Goal: Task Accomplishment & Management: Use online tool/utility

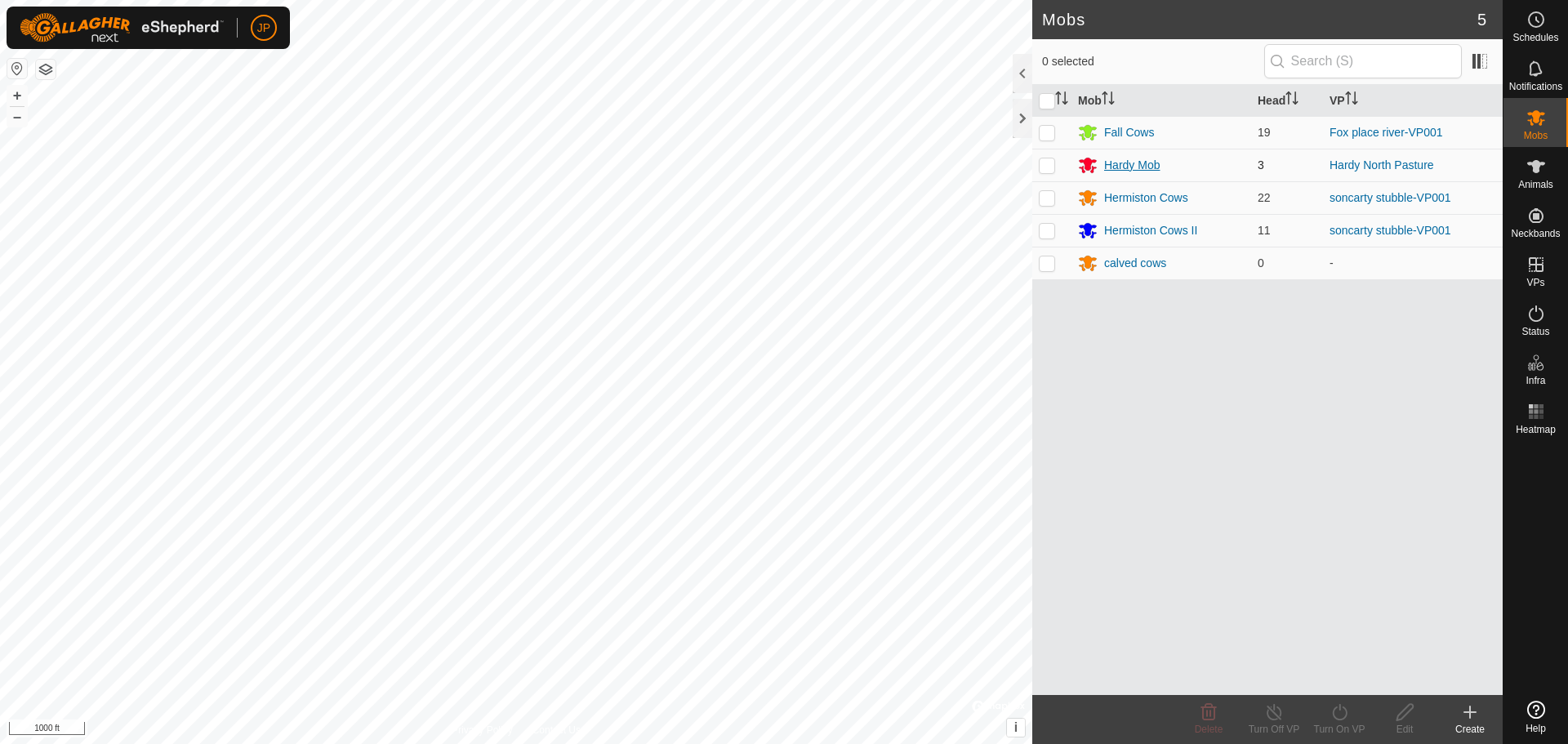
click at [1131, 170] on div "Hardy Mob" at bounding box center [1132, 165] width 56 height 17
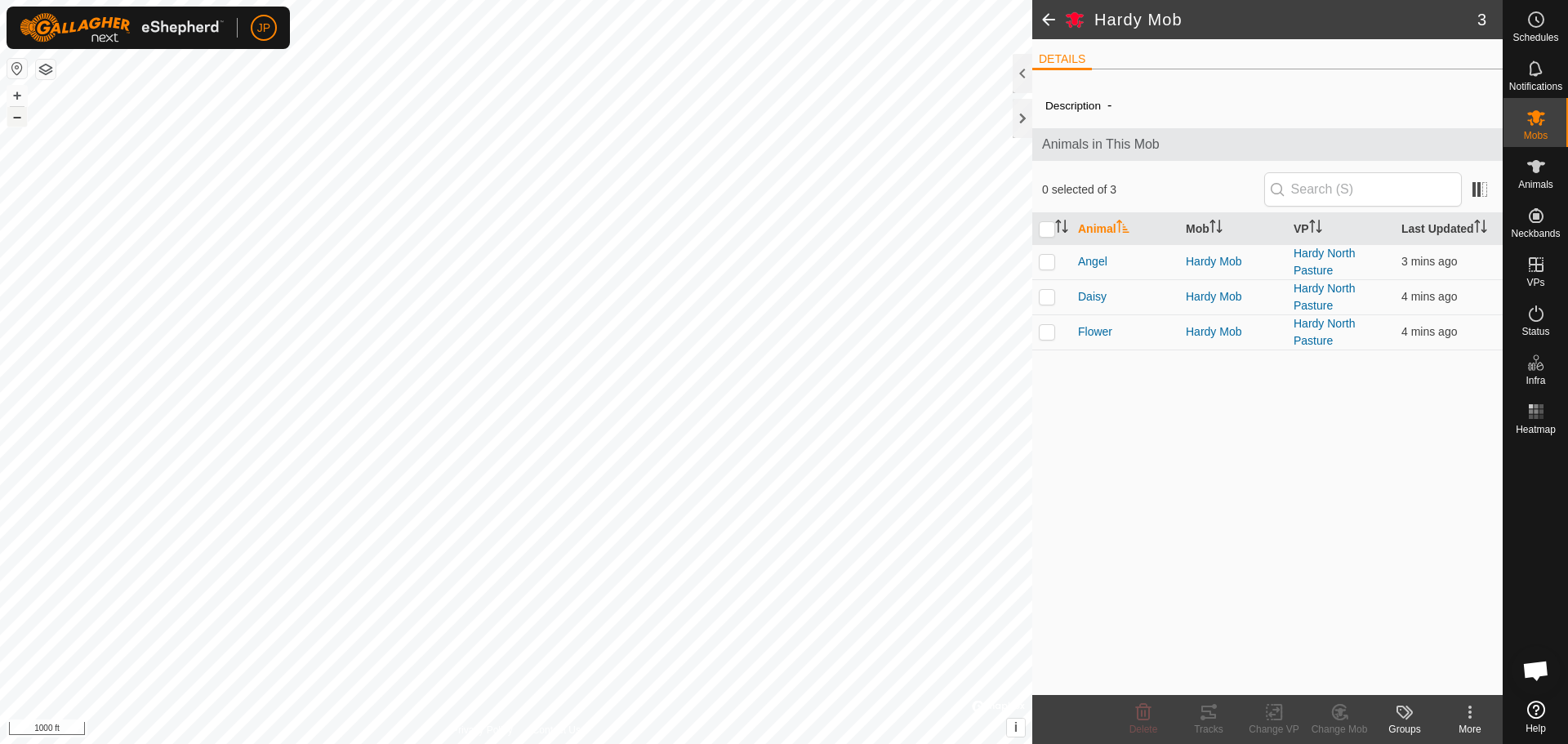
click at [16, 112] on button "–" at bounding box center [16, 116] width 19 height 19
click at [15, 92] on button "+" at bounding box center [16, 95] width 19 height 19
click at [13, 95] on button "+" at bounding box center [16, 95] width 19 height 19
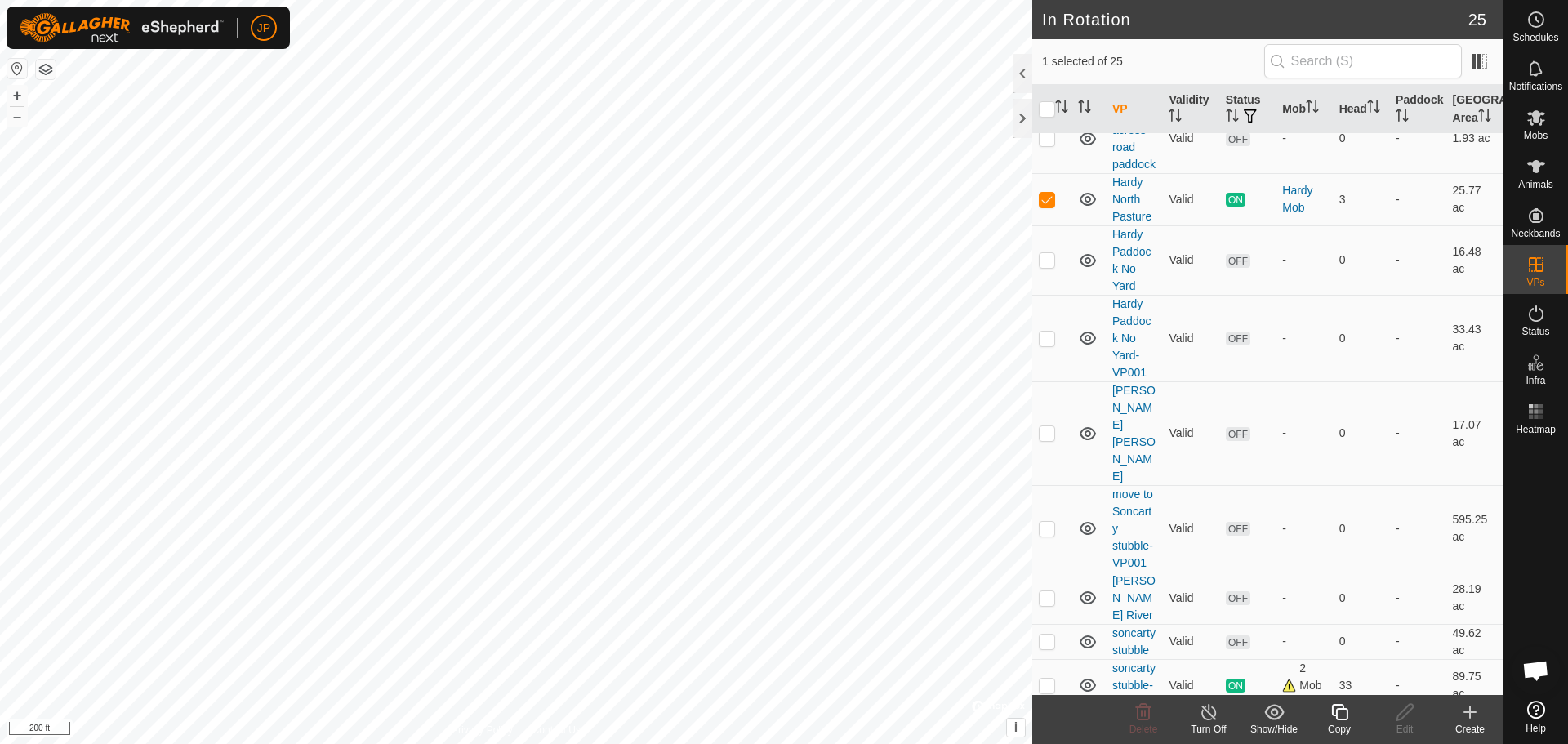
scroll to position [664, 0]
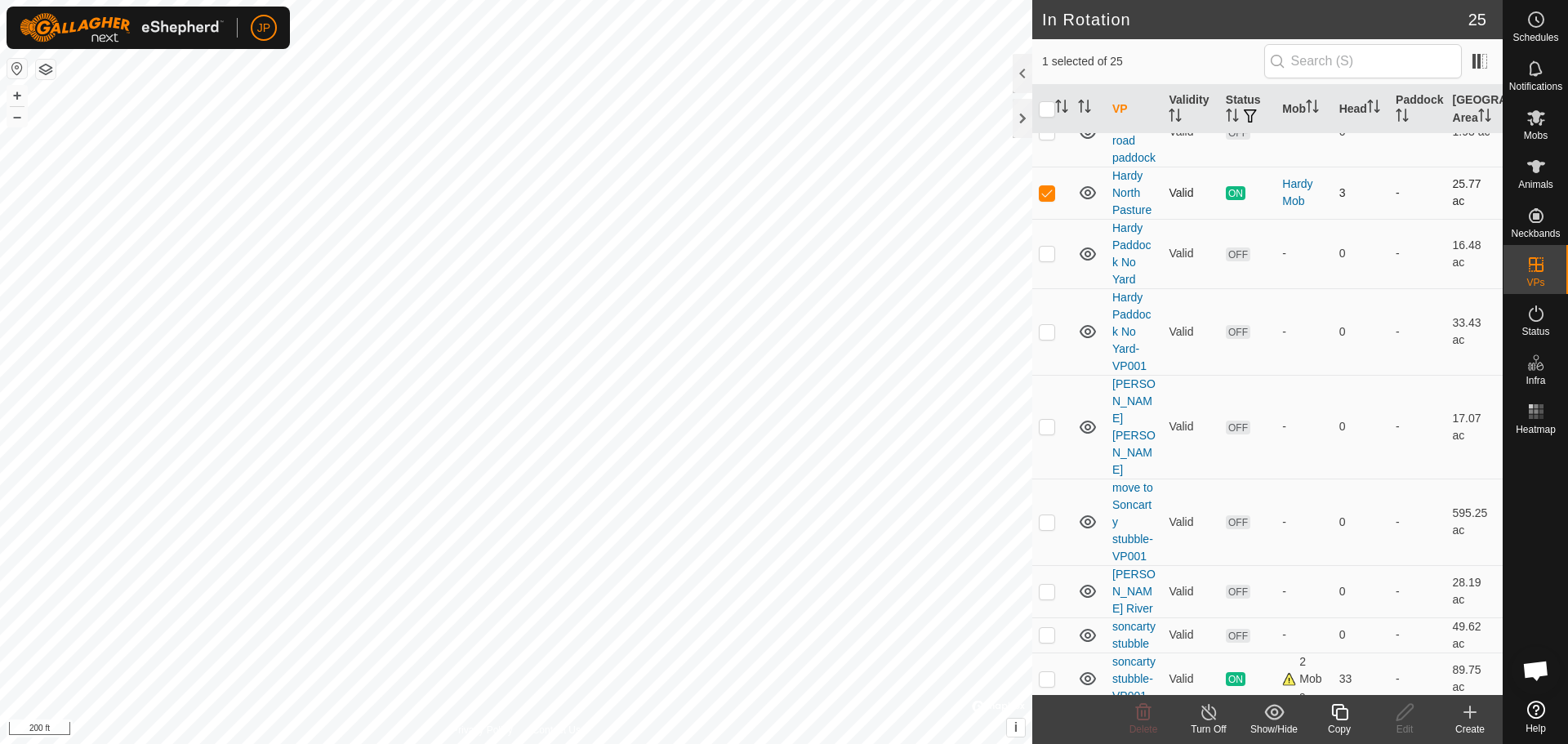
click at [1047, 200] on p-checkbox at bounding box center [1047, 192] width 16 height 13
checkbox input "false"
checkbox input "true"
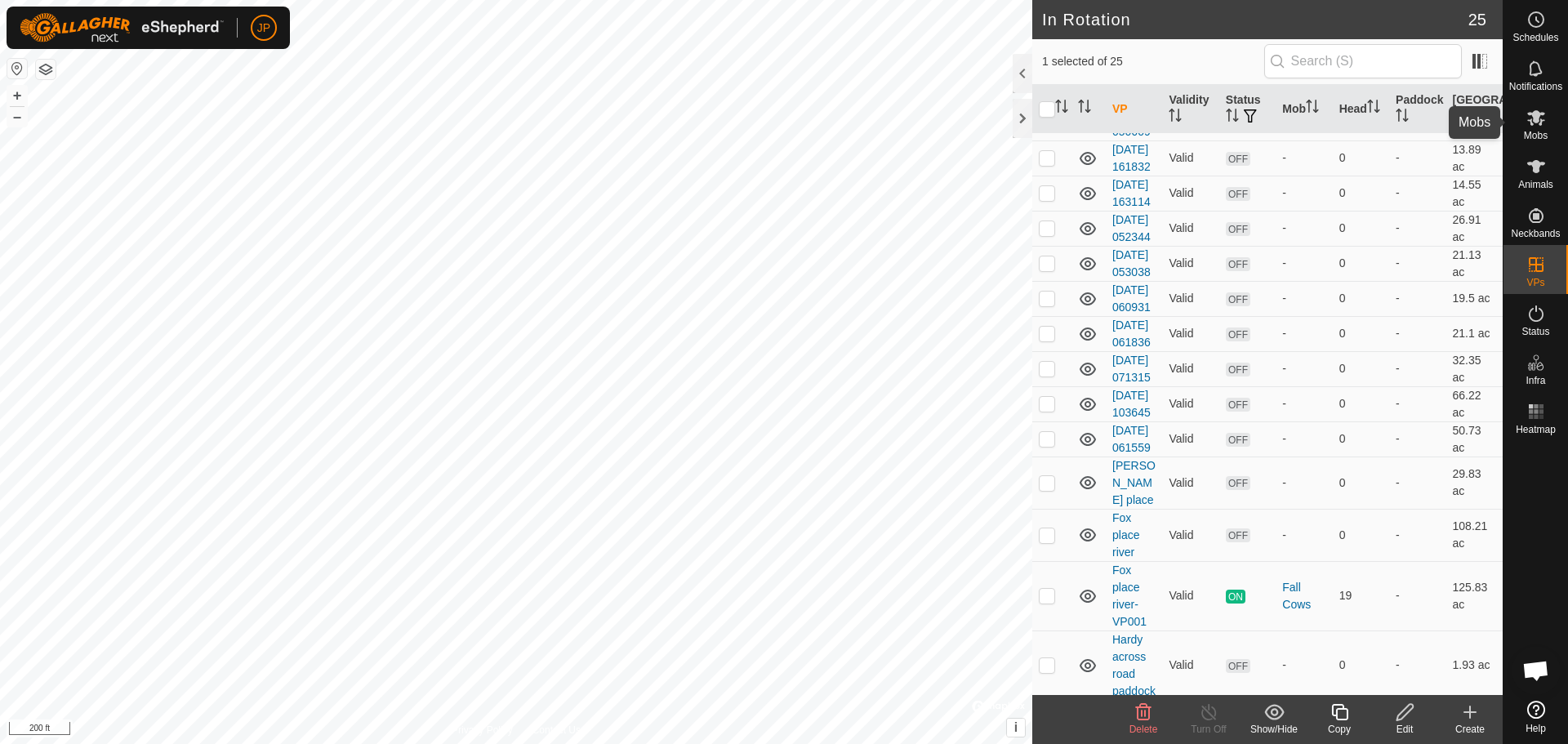
click at [1531, 118] on icon at bounding box center [1536, 117] width 19 height 19
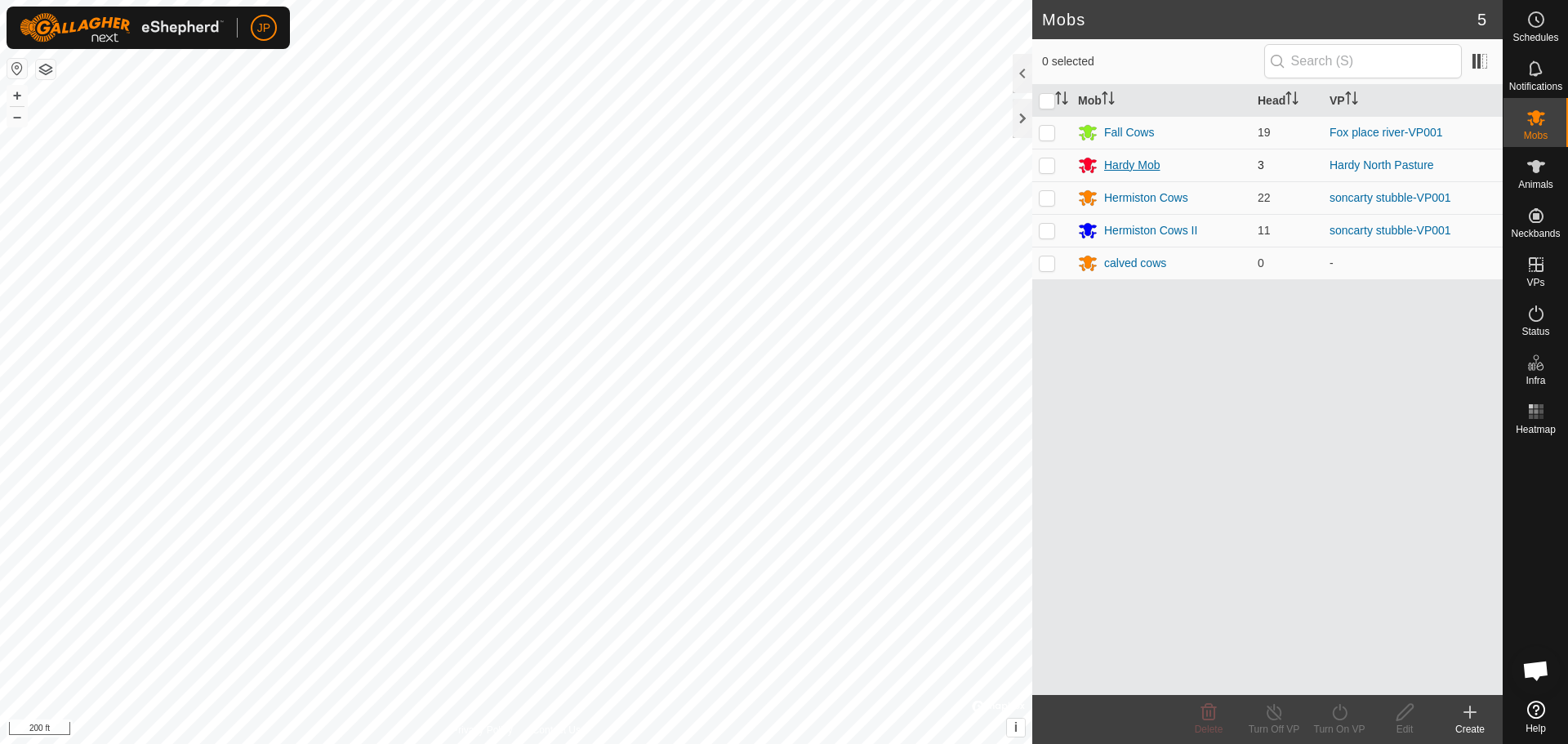
click at [1128, 162] on div "Hardy Mob" at bounding box center [1132, 165] width 56 height 17
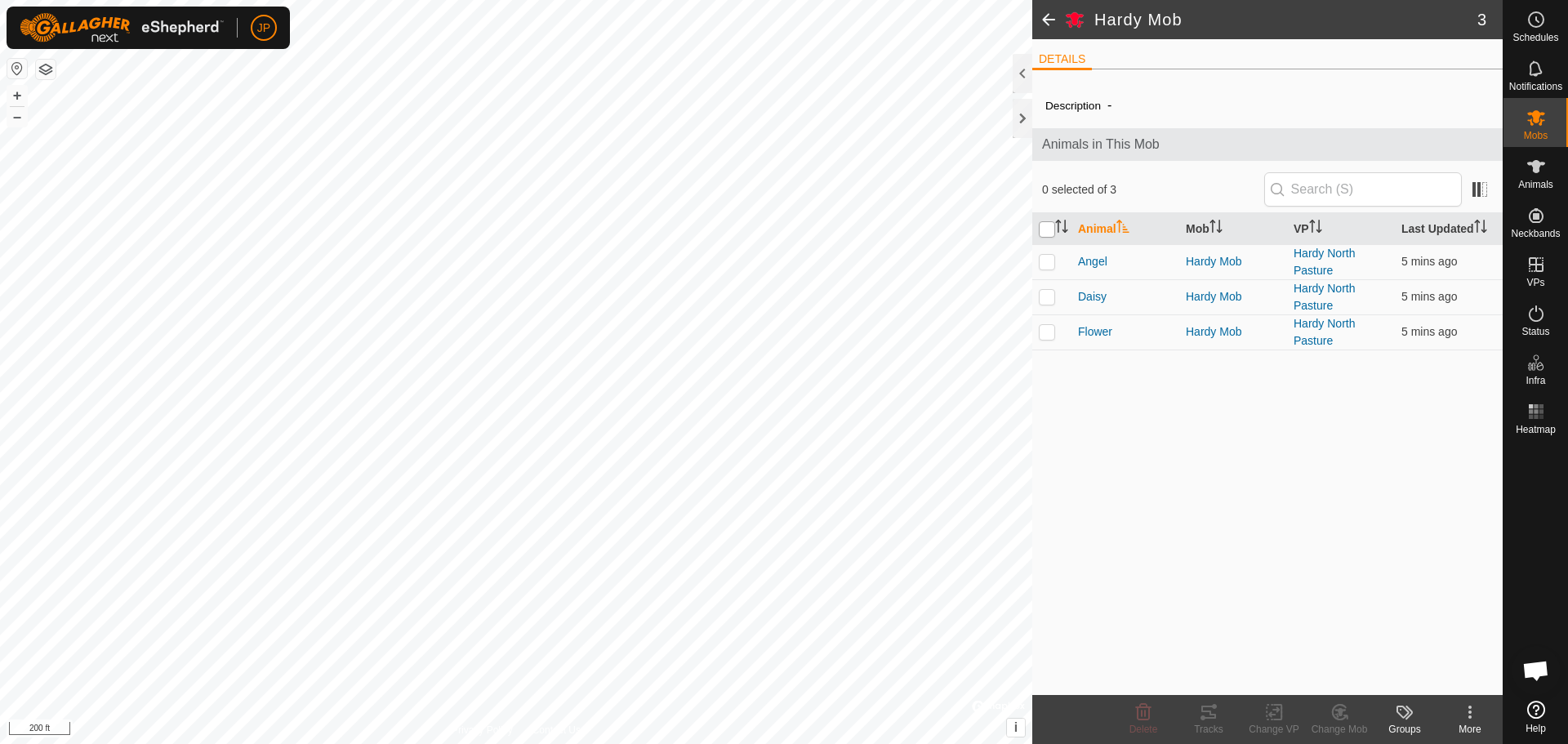
click at [1041, 228] on input "checkbox" at bounding box center [1047, 230] width 16 height 16
checkbox input "true"
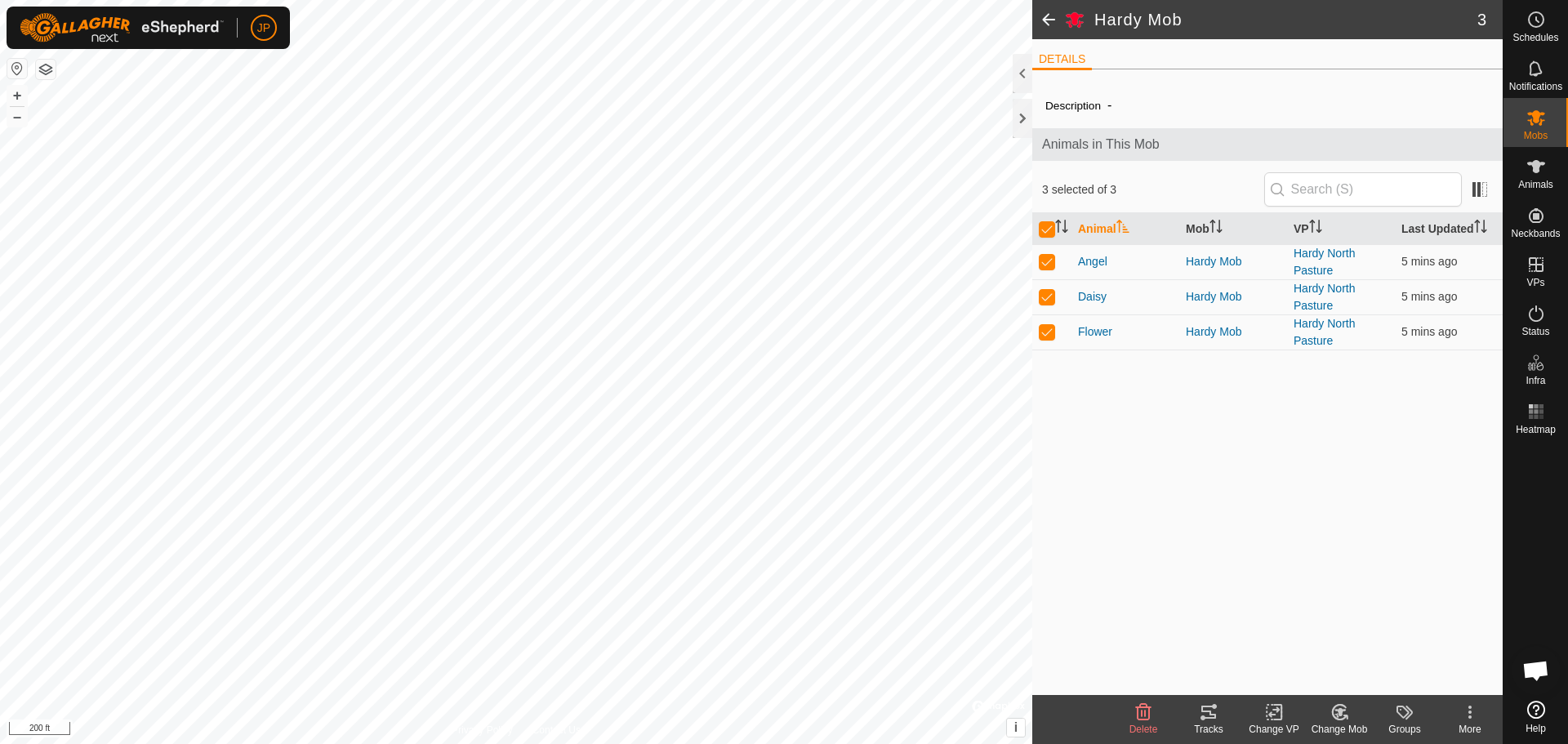
click at [1271, 714] on icon at bounding box center [1274, 713] width 11 height 11
click at [1317, 650] on link "Choose VP..." at bounding box center [1323, 642] width 162 height 33
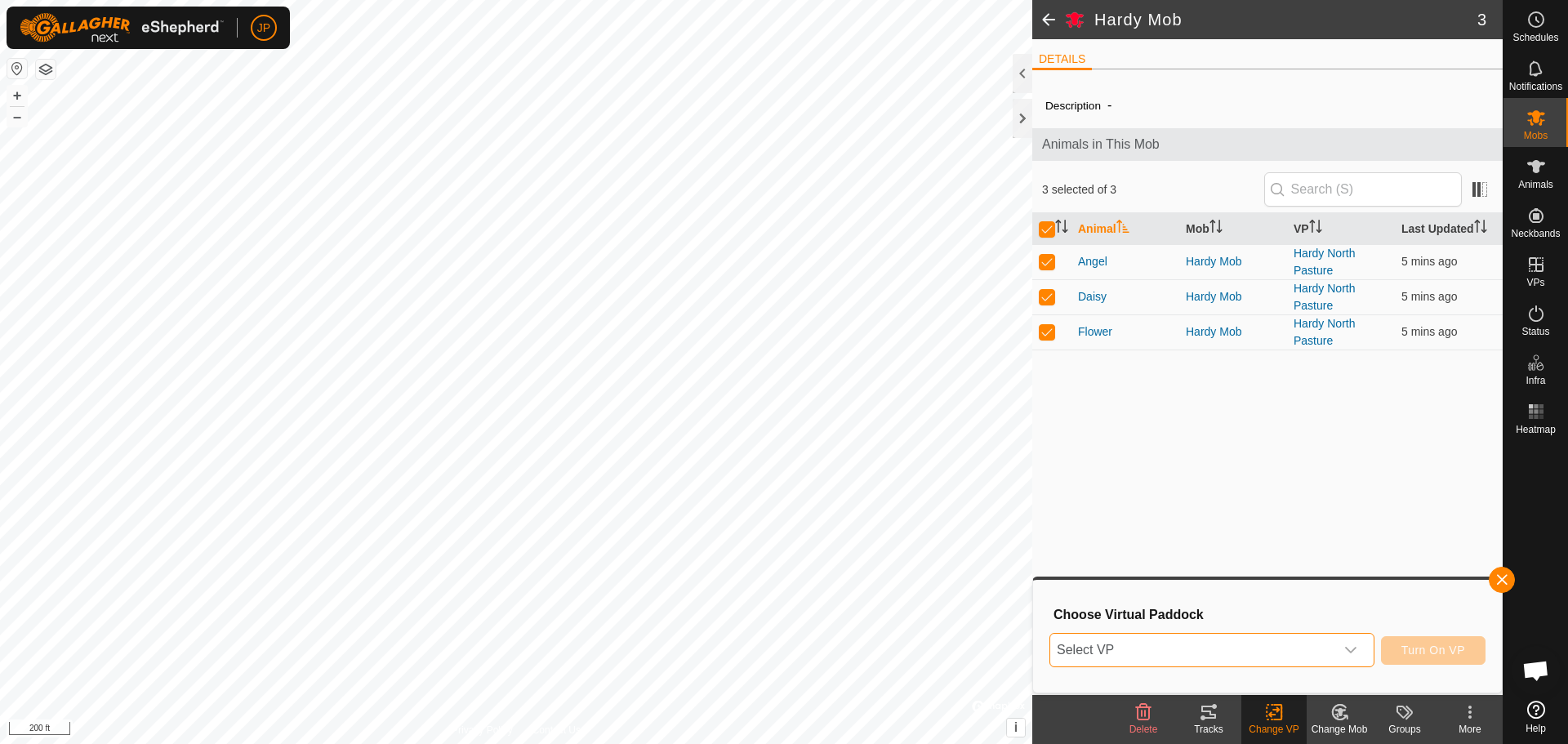
click at [1200, 653] on span "Select VP" at bounding box center [1192, 651] width 284 height 33
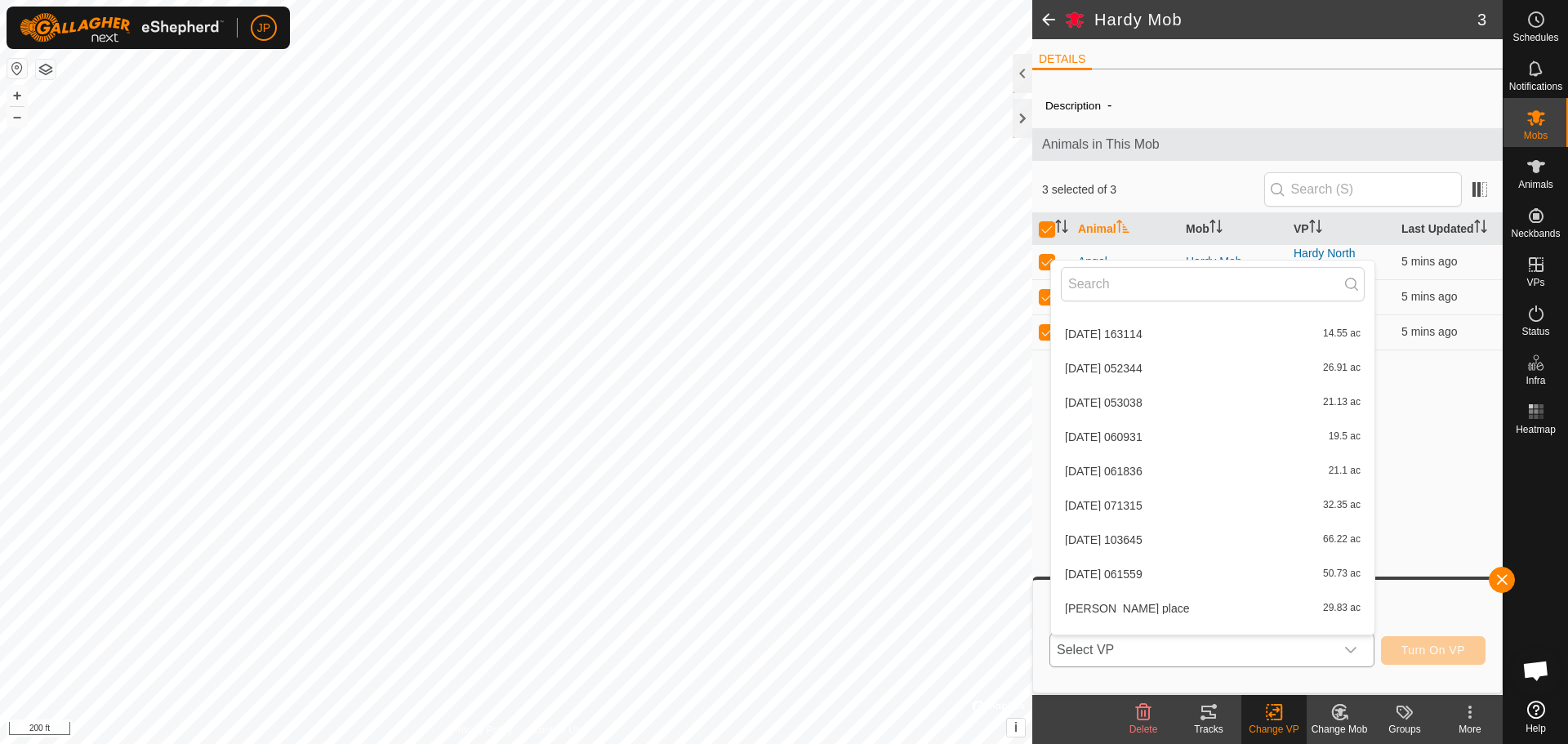
scroll to position [394, 0]
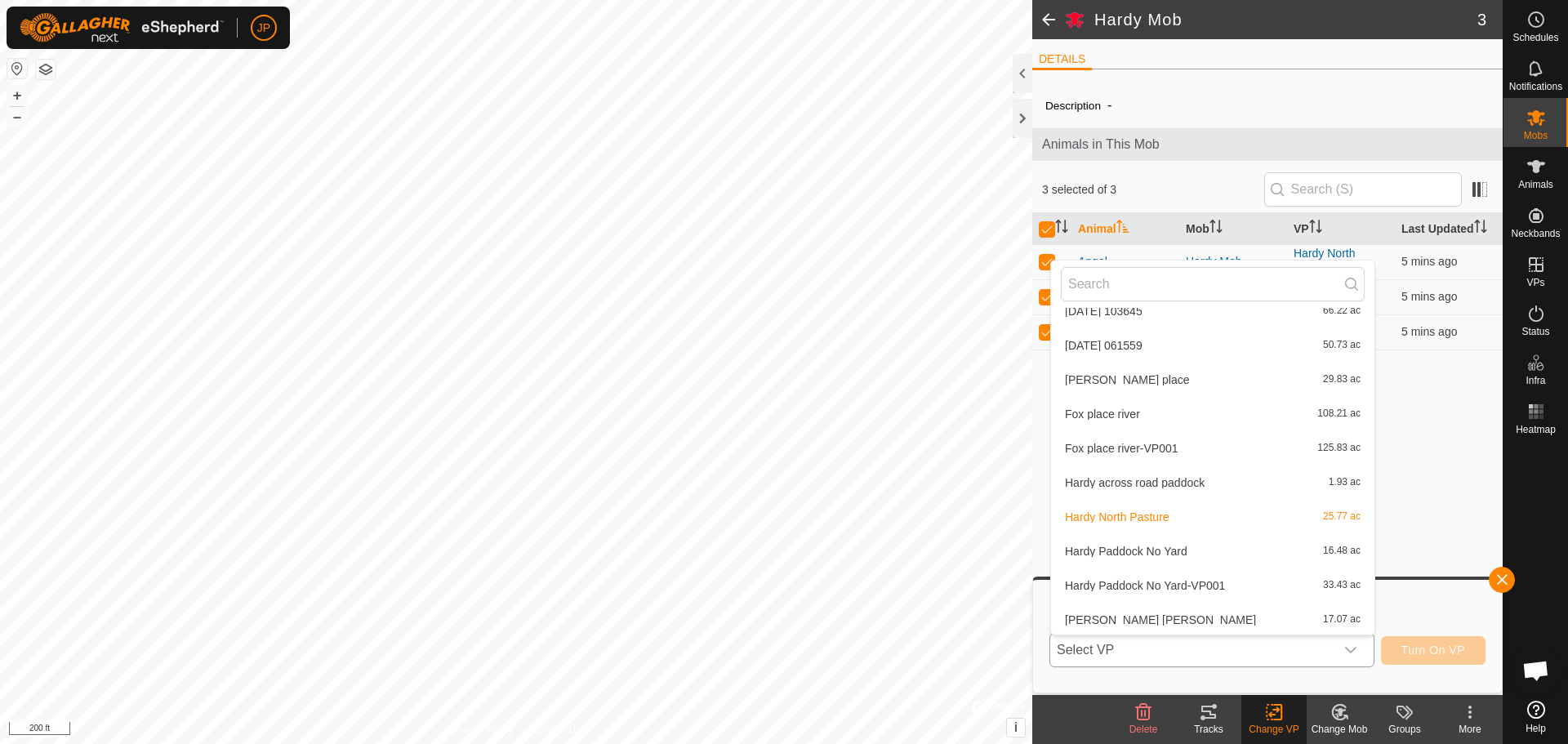
click at [1156, 547] on li "Hardy Paddock No Yard 16.48 ac" at bounding box center [1213, 552] width 323 height 33
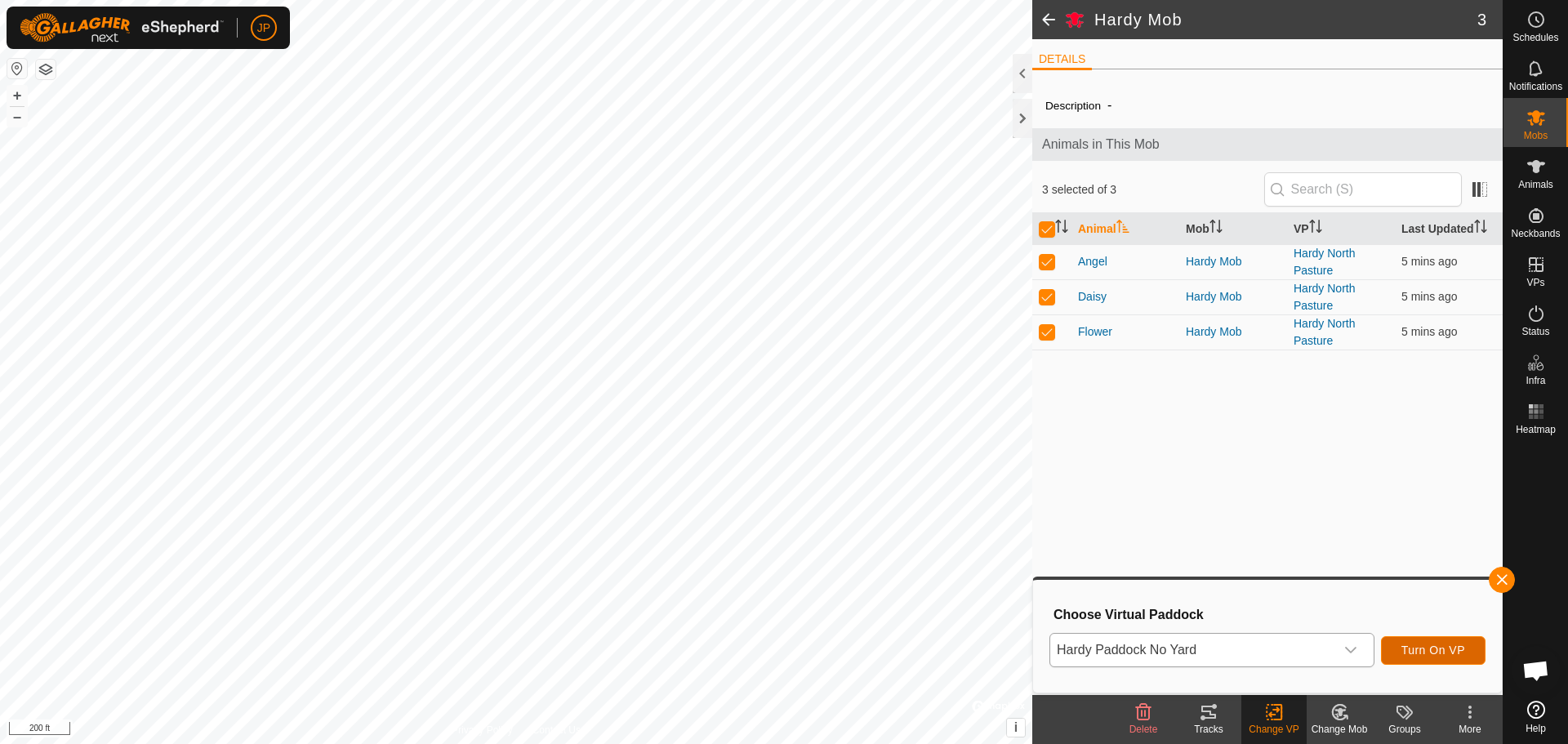
click at [1445, 648] on span "Turn On VP" at bounding box center [1433, 651] width 64 height 13
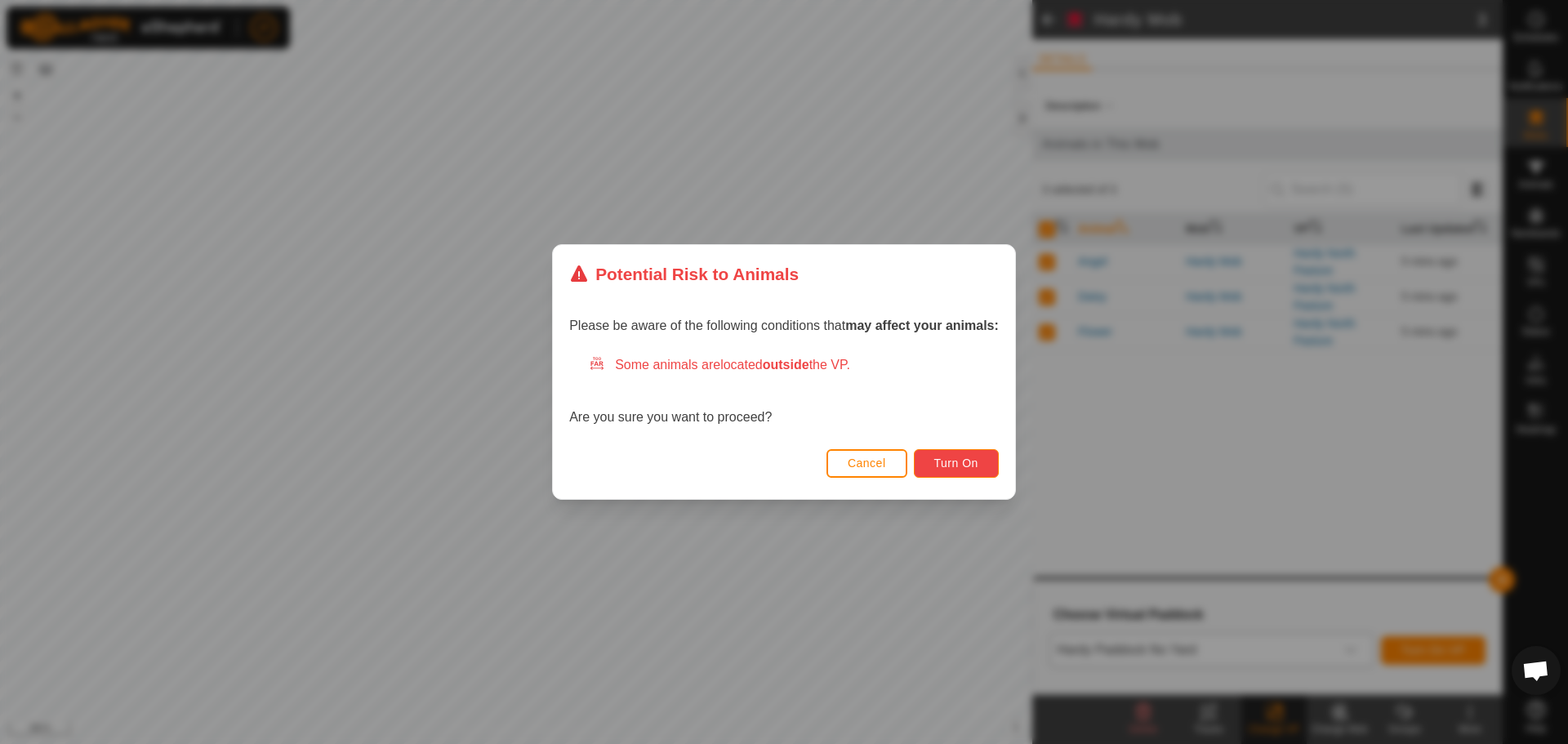
click at [973, 468] on span "Turn On" at bounding box center [956, 463] width 44 height 13
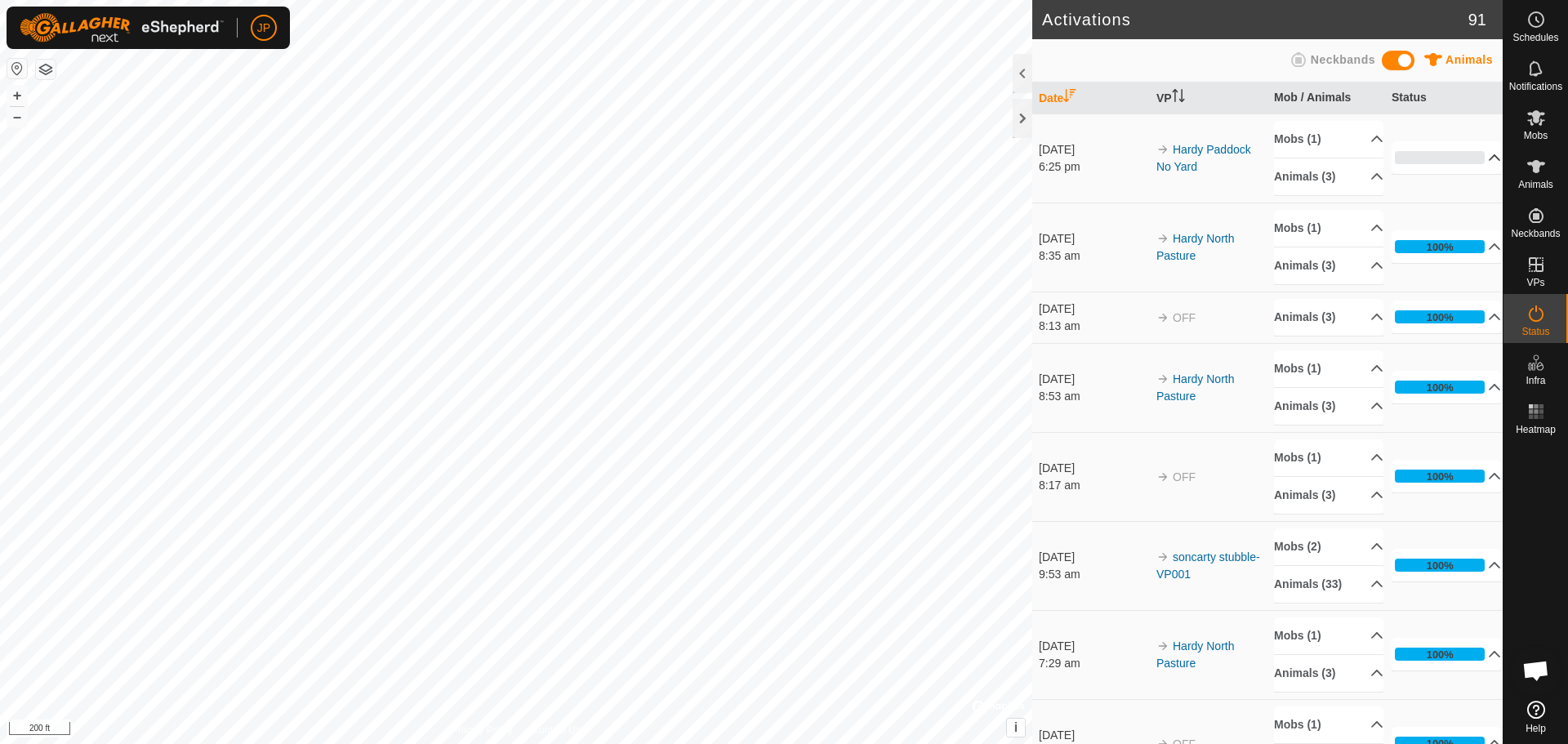
click at [1453, 162] on p-accordion-header "0%" at bounding box center [1446, 158] width 109 height 33
click at [1541, 118] on icon at bounding box center [1536, 117] width 19 height 19
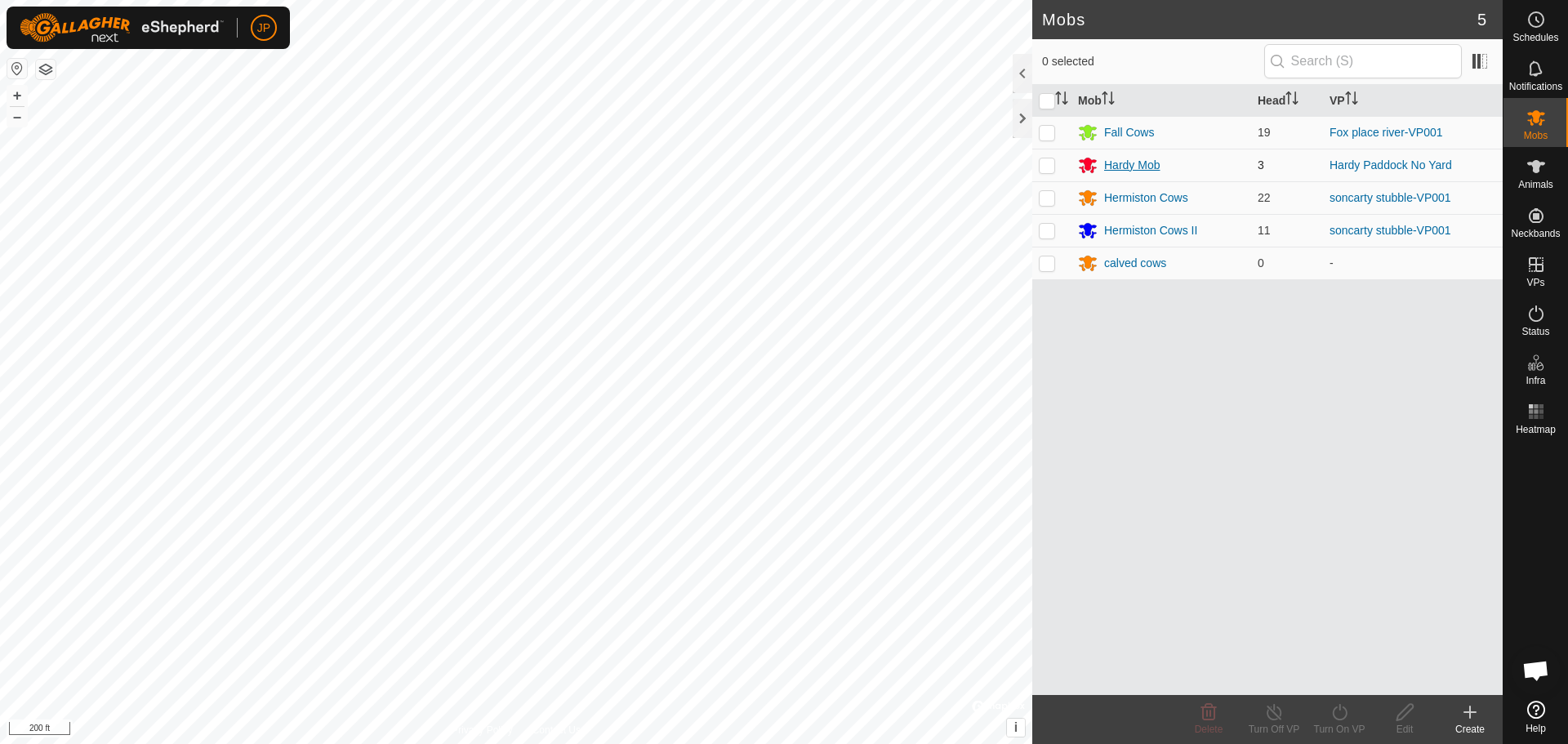
click at [1129, 165] on div "Hardy Mob" at bounding box center [1132, 165] width 56 height 17
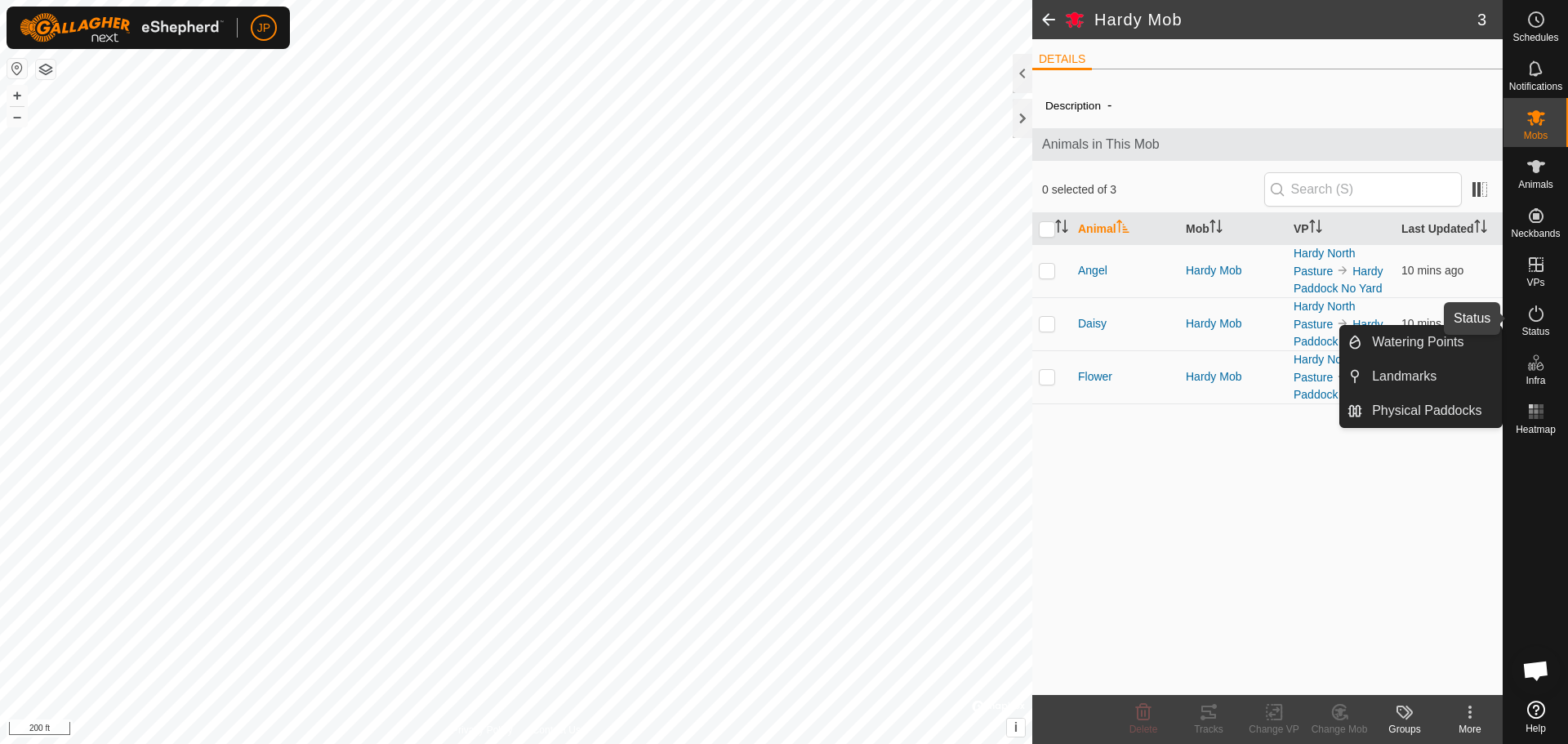
click at [1537, 311] on icon at bounding box center [1536, 313] width 19 height 19
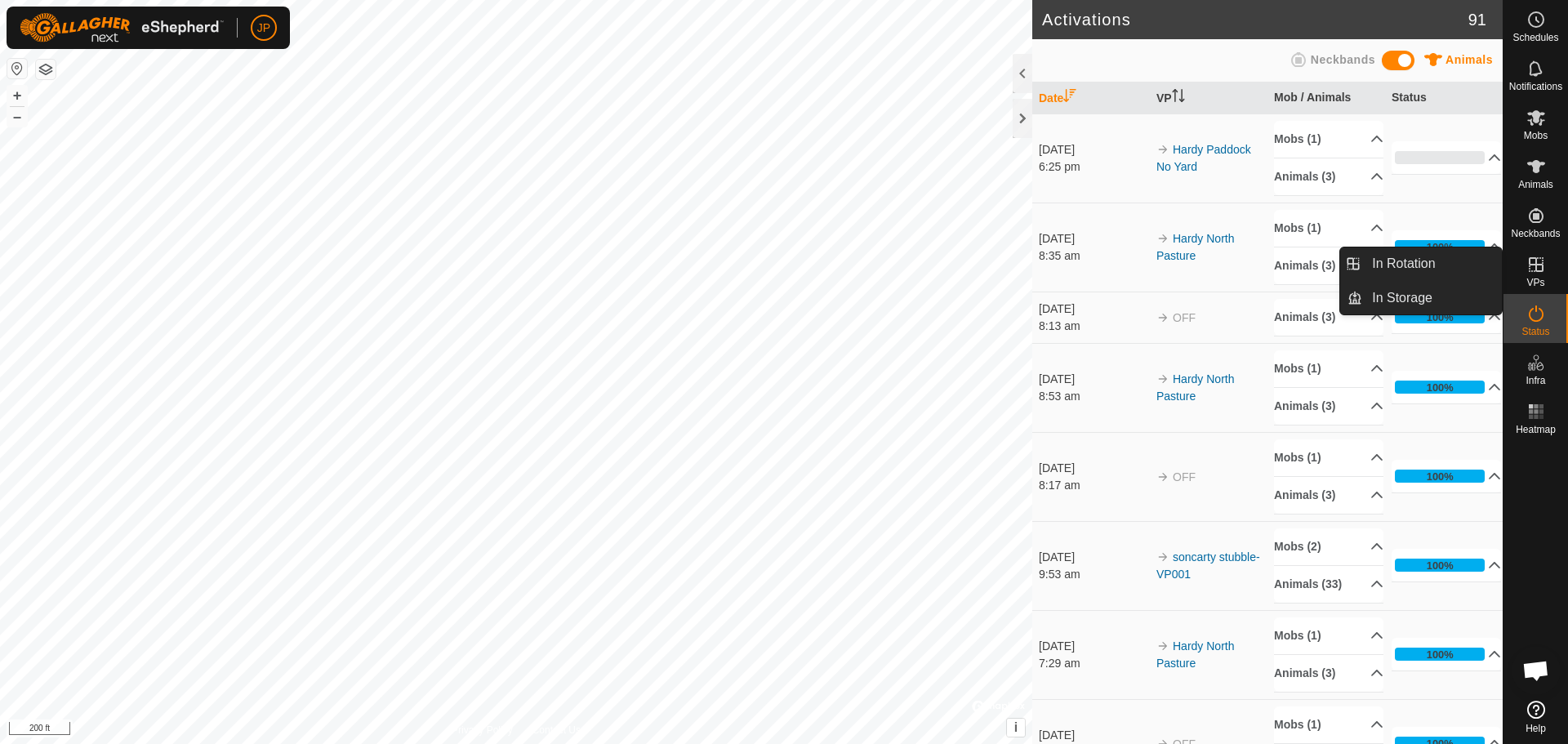
click at [1537, 263] on icon at bounding box center [1536, 264] width 19 height 19
click at [1533, 261] on icon at bounding box center [1536, 264] width 19 height 19
click at [1451, 266] on link "In Rotation" at bounding box center [1432, 264] width 139 height 33
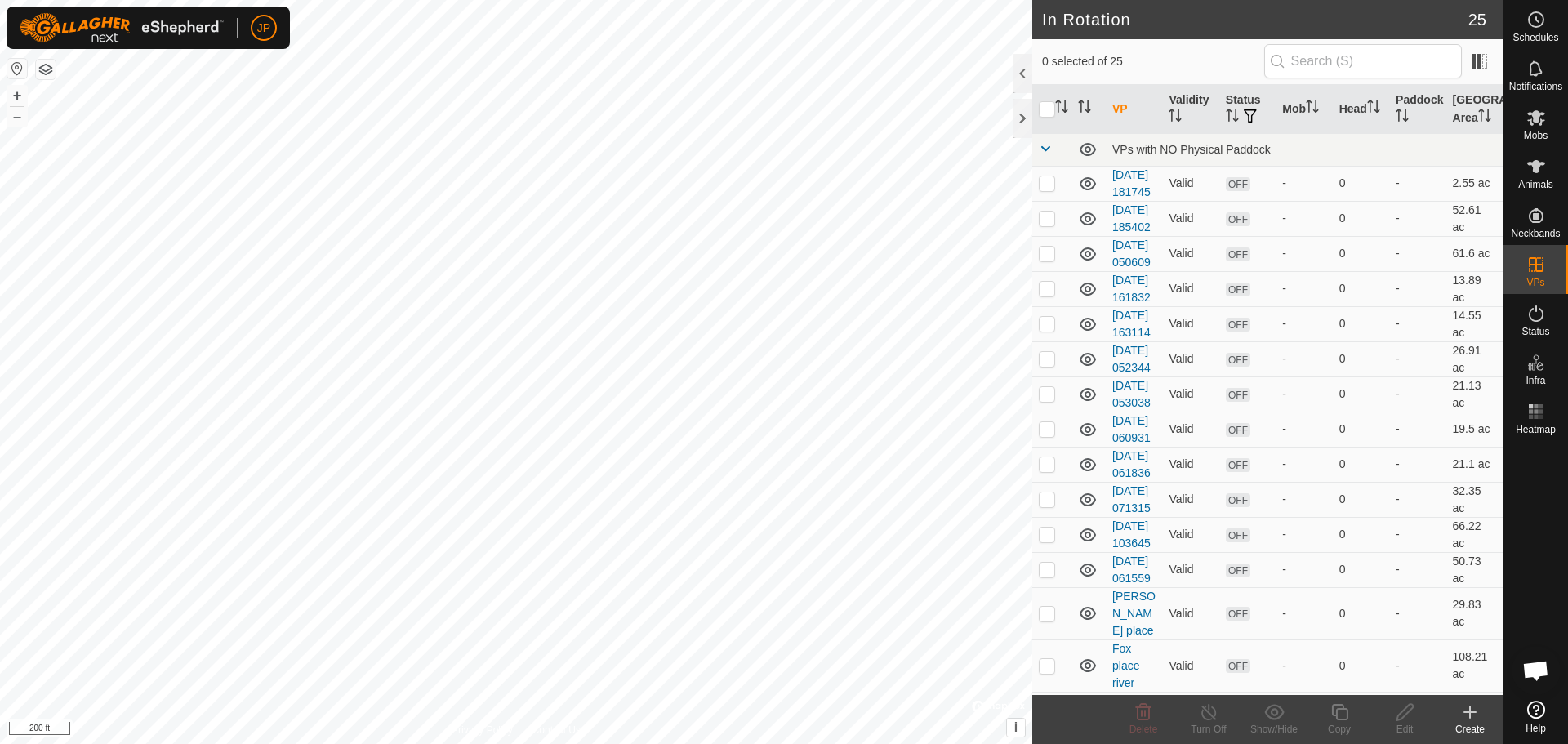
click at [1480, 715] on create-svg-icon at bounding box center [1470, 712] width 65 height 19
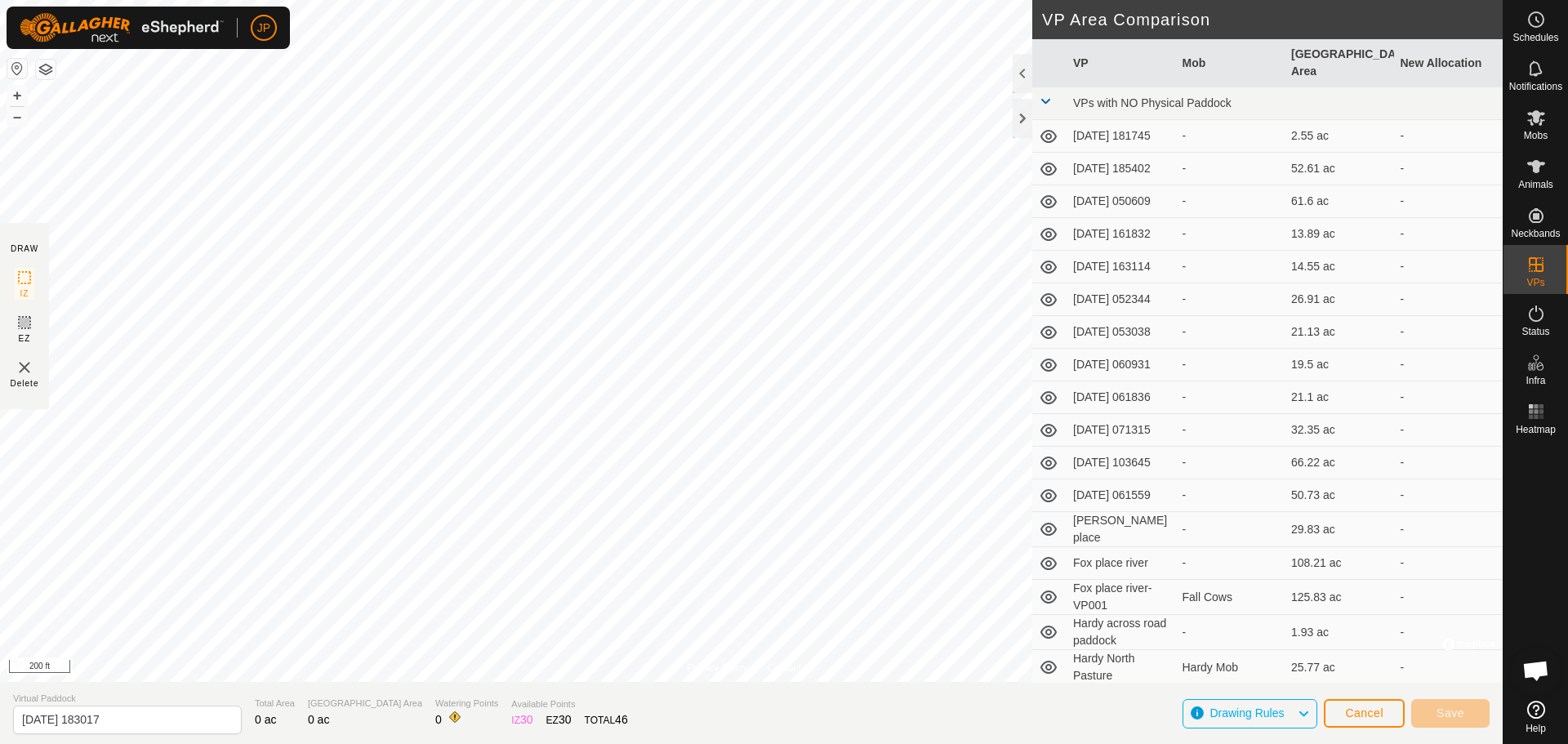
click at [1219, 720] on span "Drawing Rules" at bounding box center [1253, 714] width 87 height 21
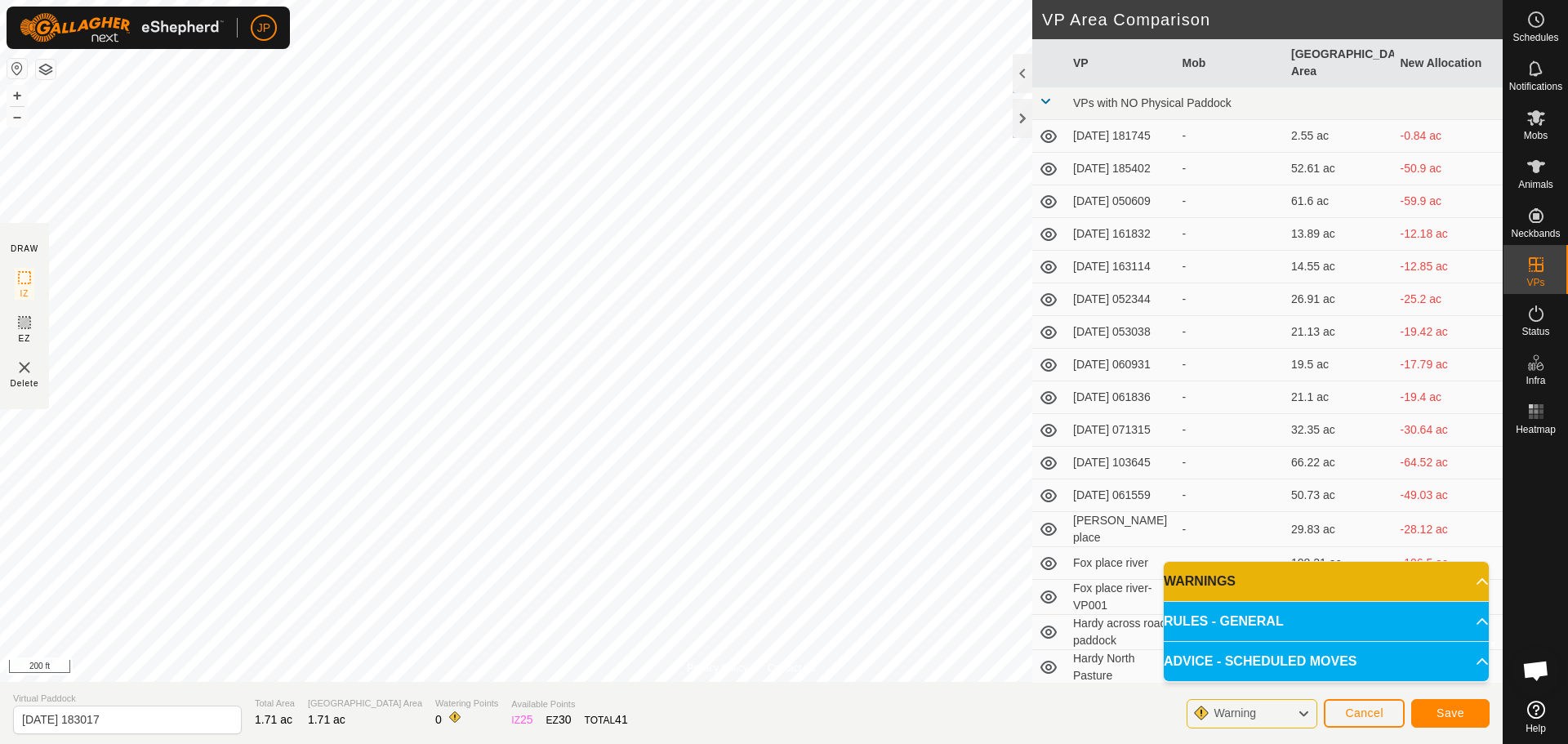
click at [1247, 704] on span "Warning" at bounding box center [1241, 714] width 56 height 21
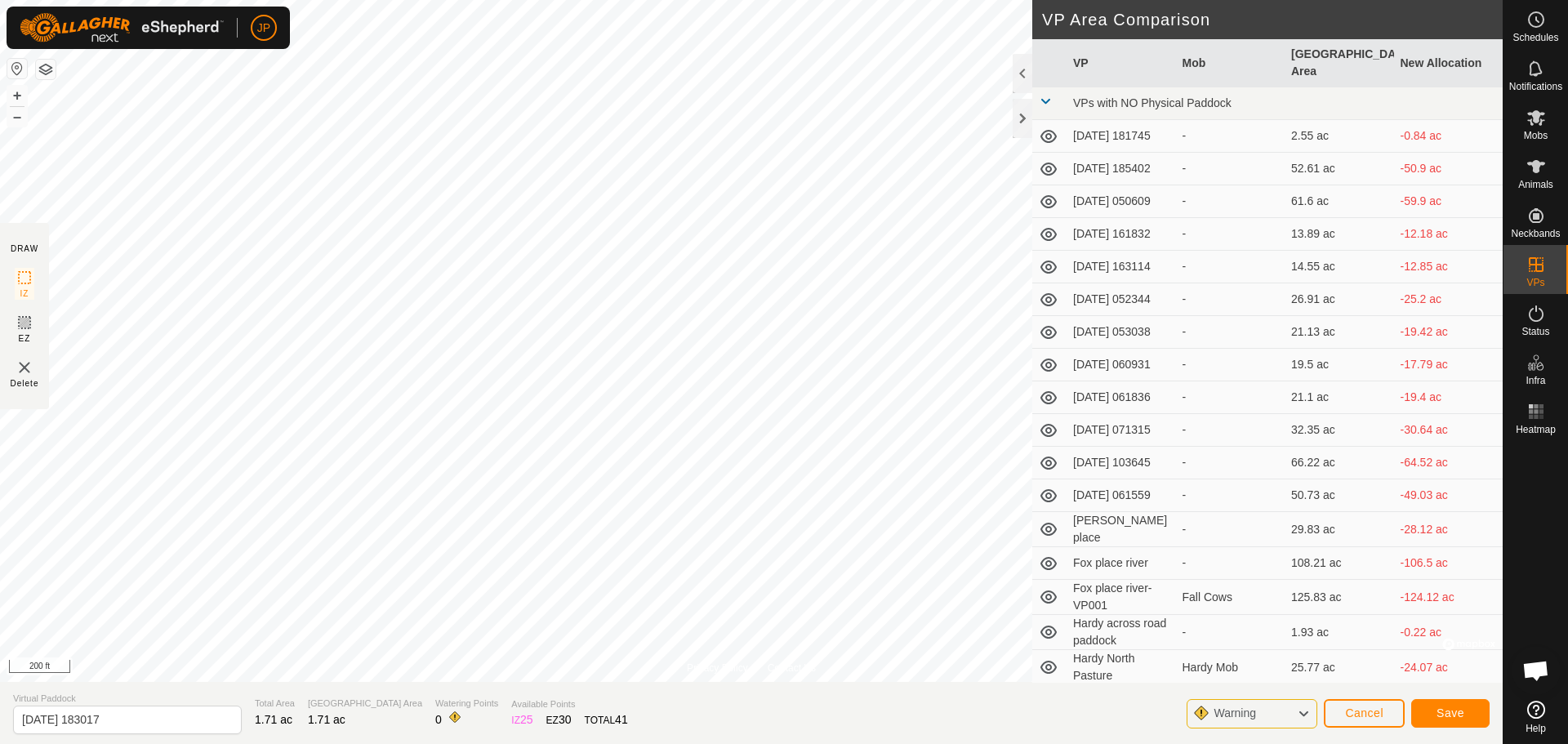
click at [1255, 716] on span "Warning" at bounding box center [1235, 713] width 42 height 13
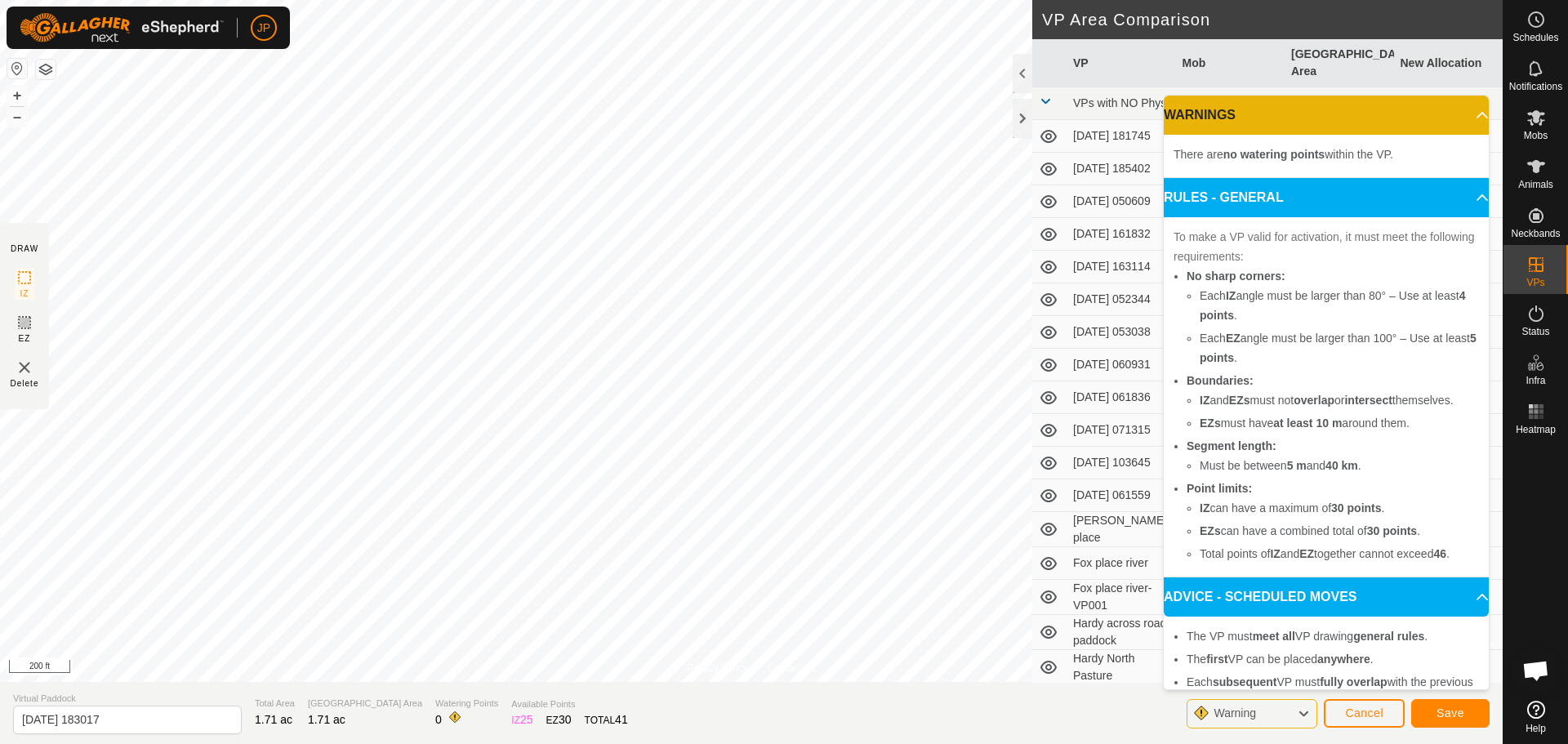
click at [1255, 716] on span "Warning" at bounding box center [1235, 713] width 42 height 13
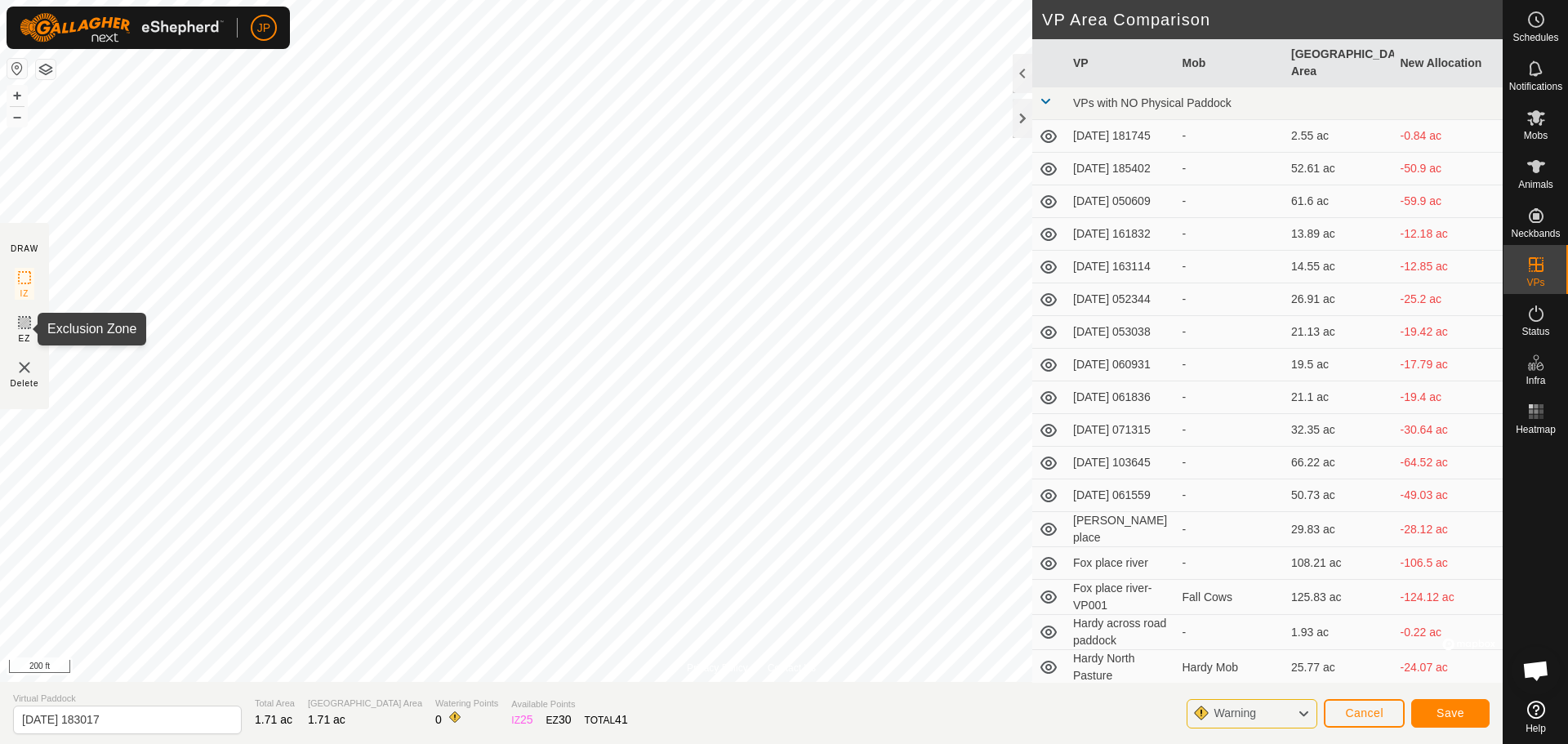
click at [21, 329] on rect at bounding box center [25, 323] width 13 height 13
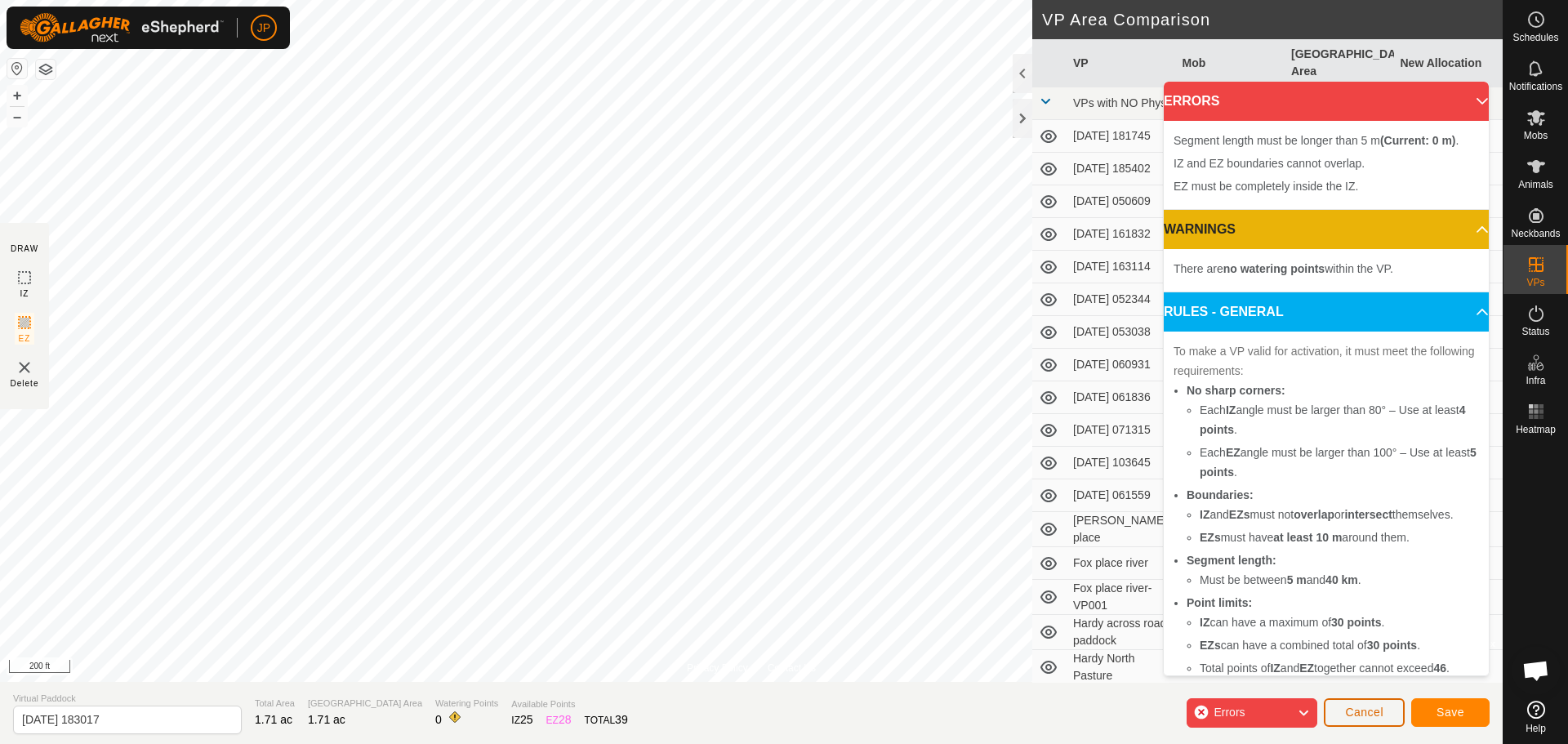
click at [1384, 707] on button "Cancel" at bounding box center [1365, 712] width 81 height 28
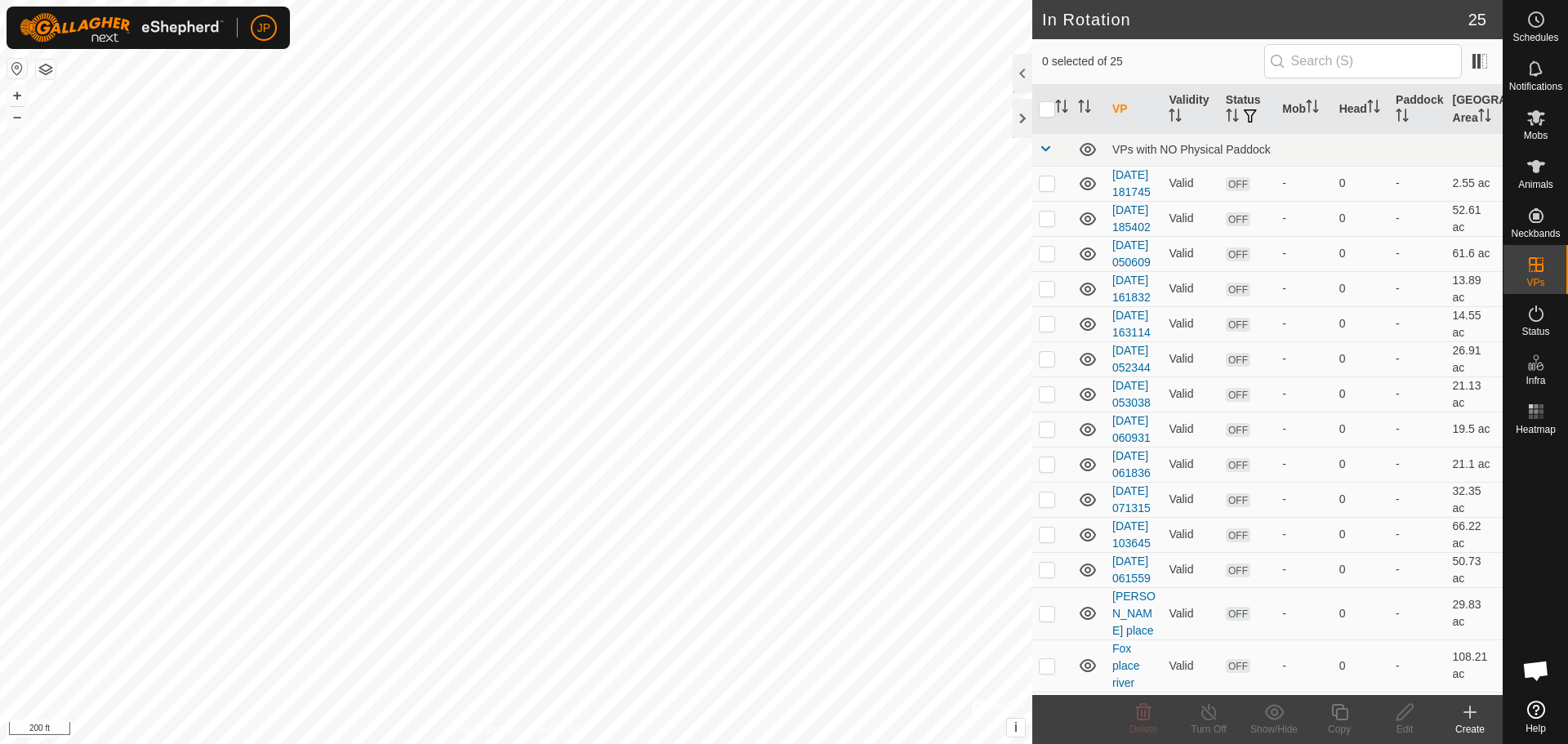
click at [1472, 713] on icon at bounding box center [1470, 713] width 11 height 0
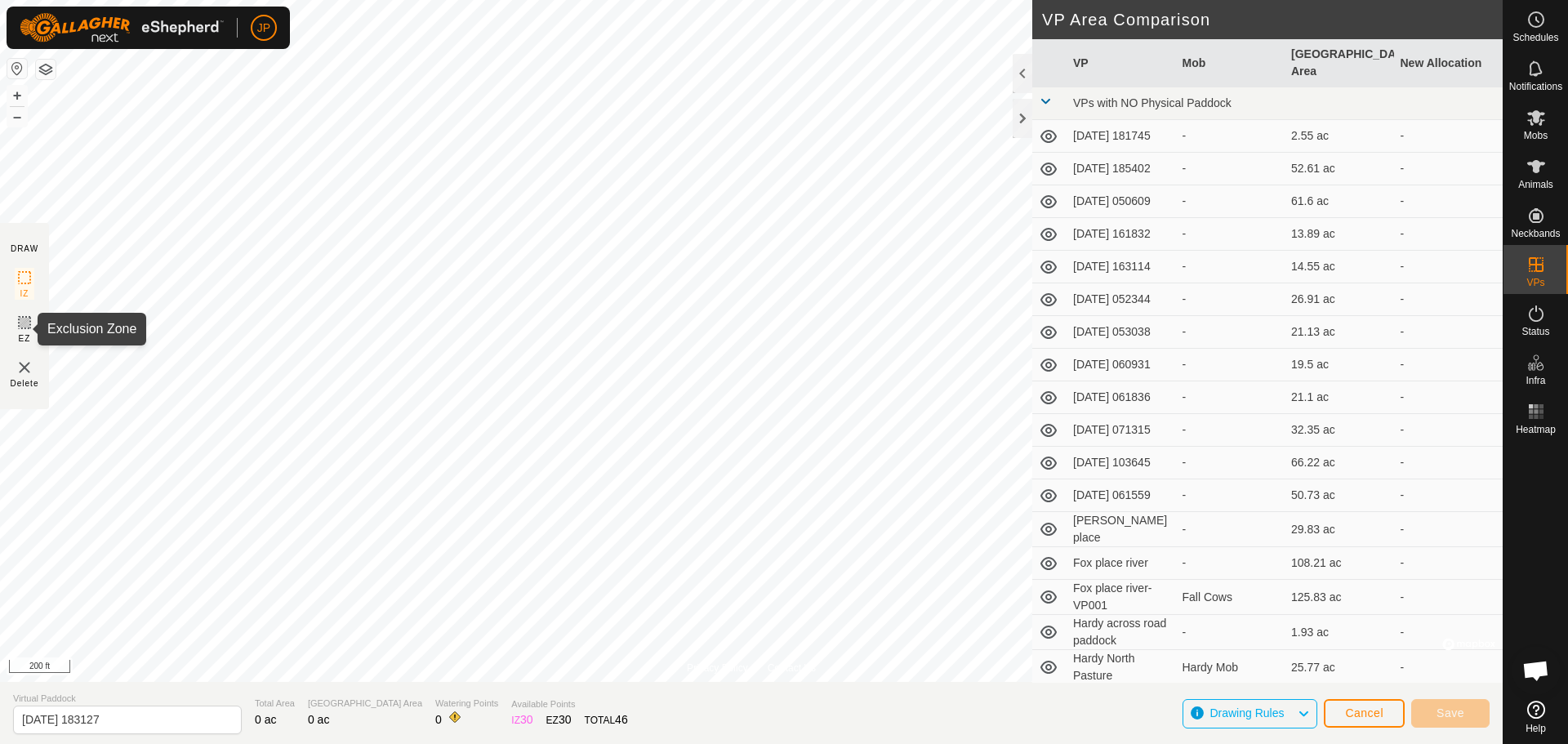
click at [25, 320] on icon at bounding box center [24, 323] width 19 height 19
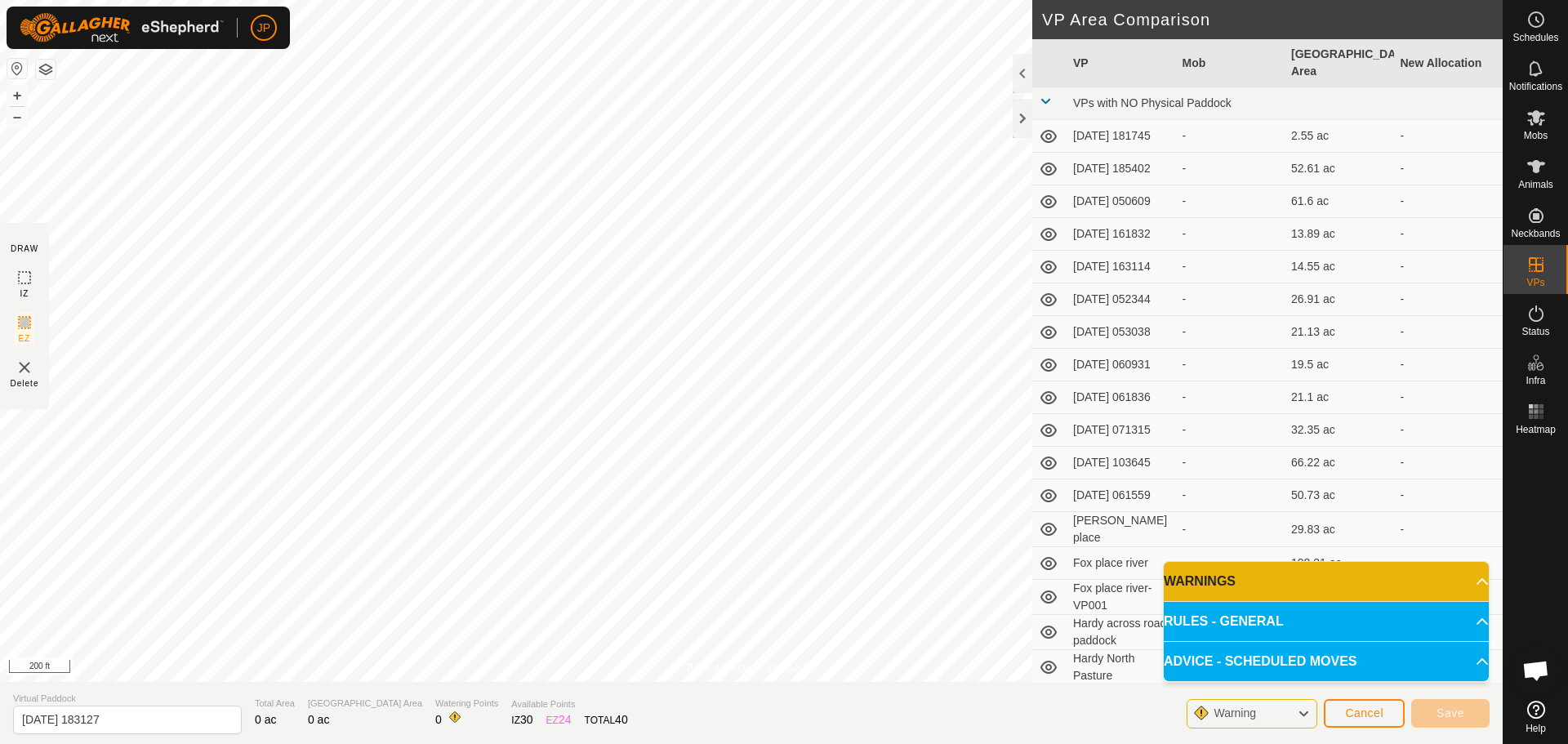
click at [1324, 578] on p-accordion-header "WARNINGS" at bounding box center [1326, 582] width 325 height 39
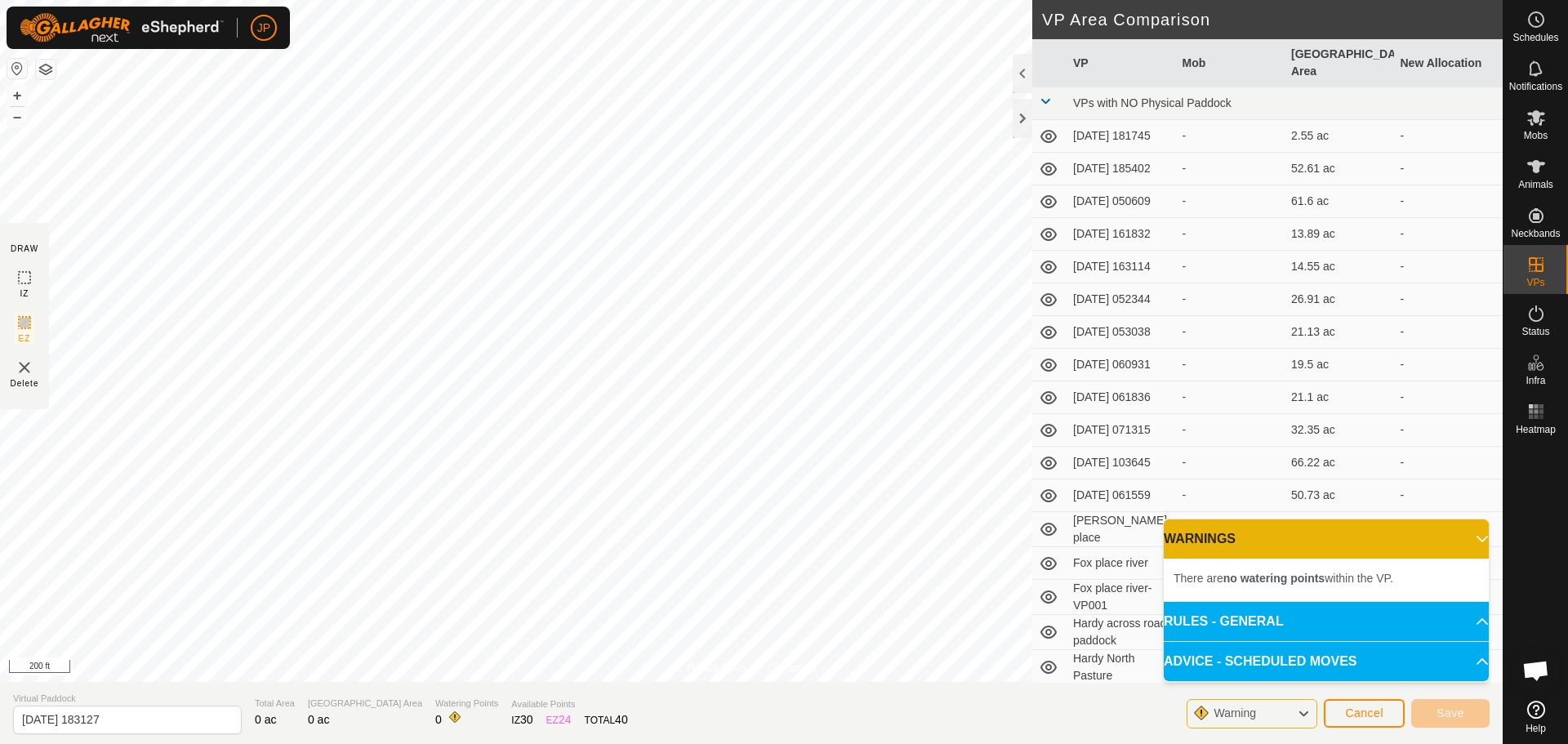
click at [1362, 547] on p-accordion-header "WARNINGS" at bounding box center [1326, 539] width 325 height 39
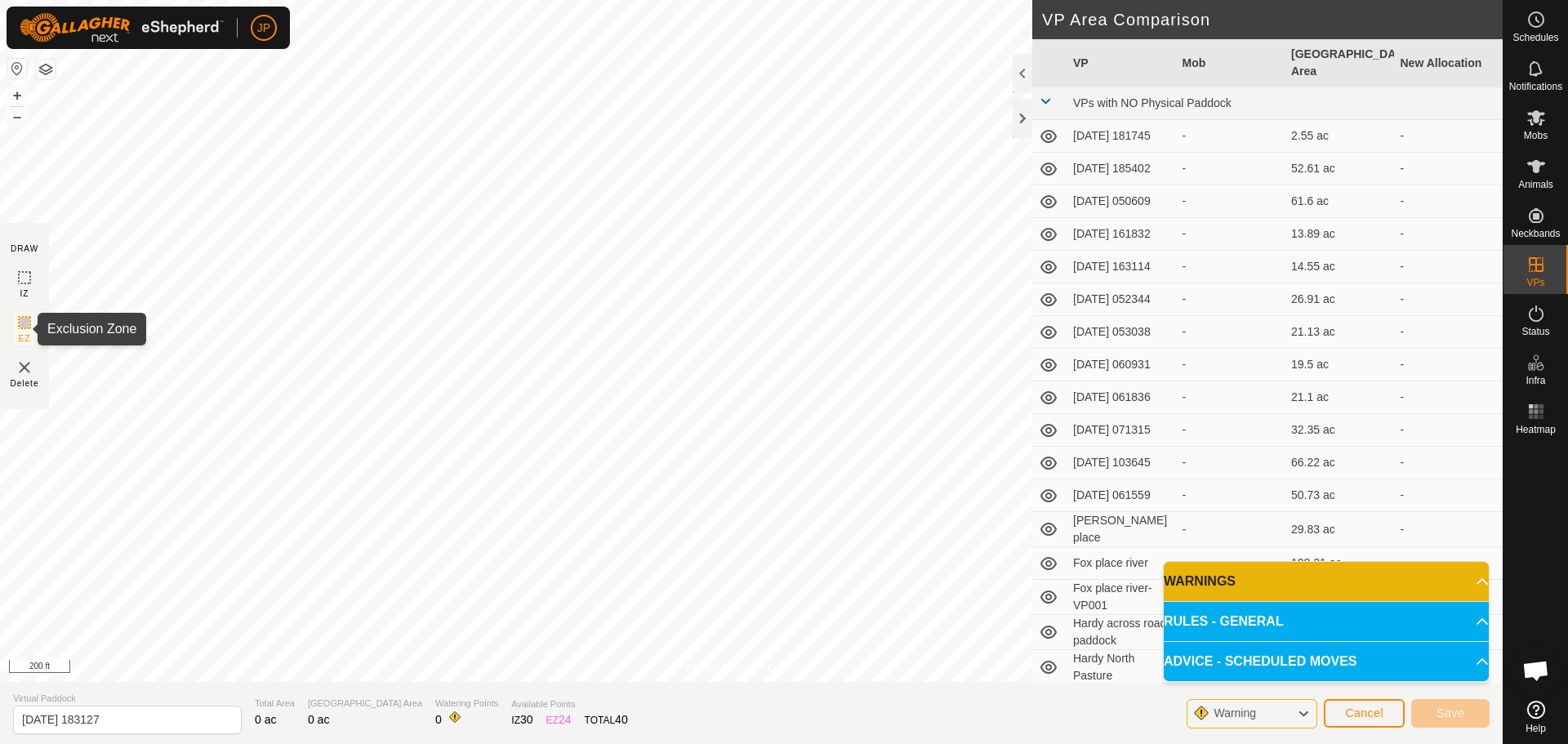
click at [23, 323] on icon at bounding box center [24, 323] width 19 height 19
click at [26, 316] on rect at bounding box center [25, 323] width 13 height 13
click at [38, 297] on section "DRAW IZ EZ Delete" at bounding box center [25, 315] width 49 height 186
click at [27, 367] on img at bounding box center [24, 367] width 19 height 19
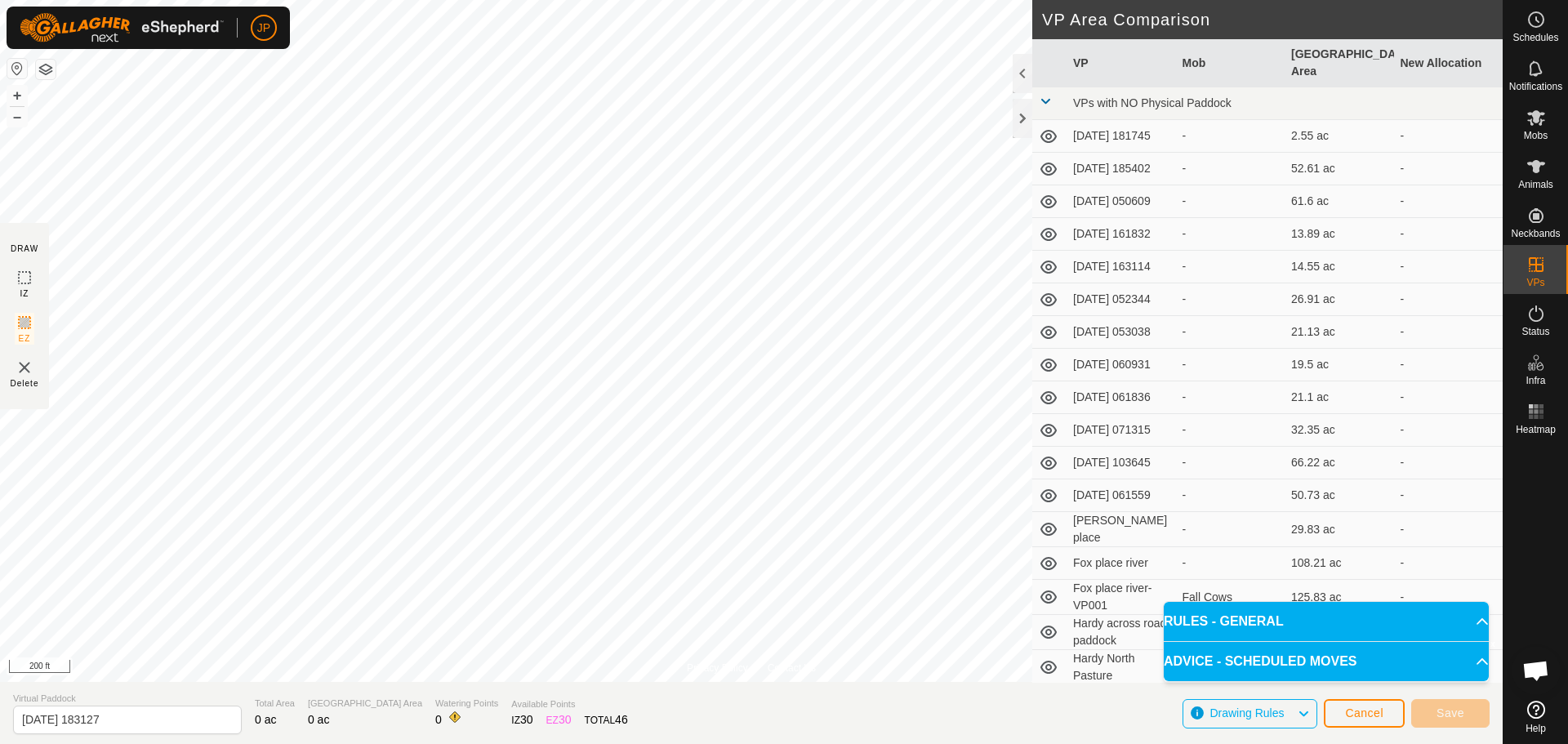
click at [27, 367] on img at bounding box center [24, 367] width 19 height 19
click at [1379, 708] on span "Cancel" at bounding box center [1365, 713] width 38 height 13
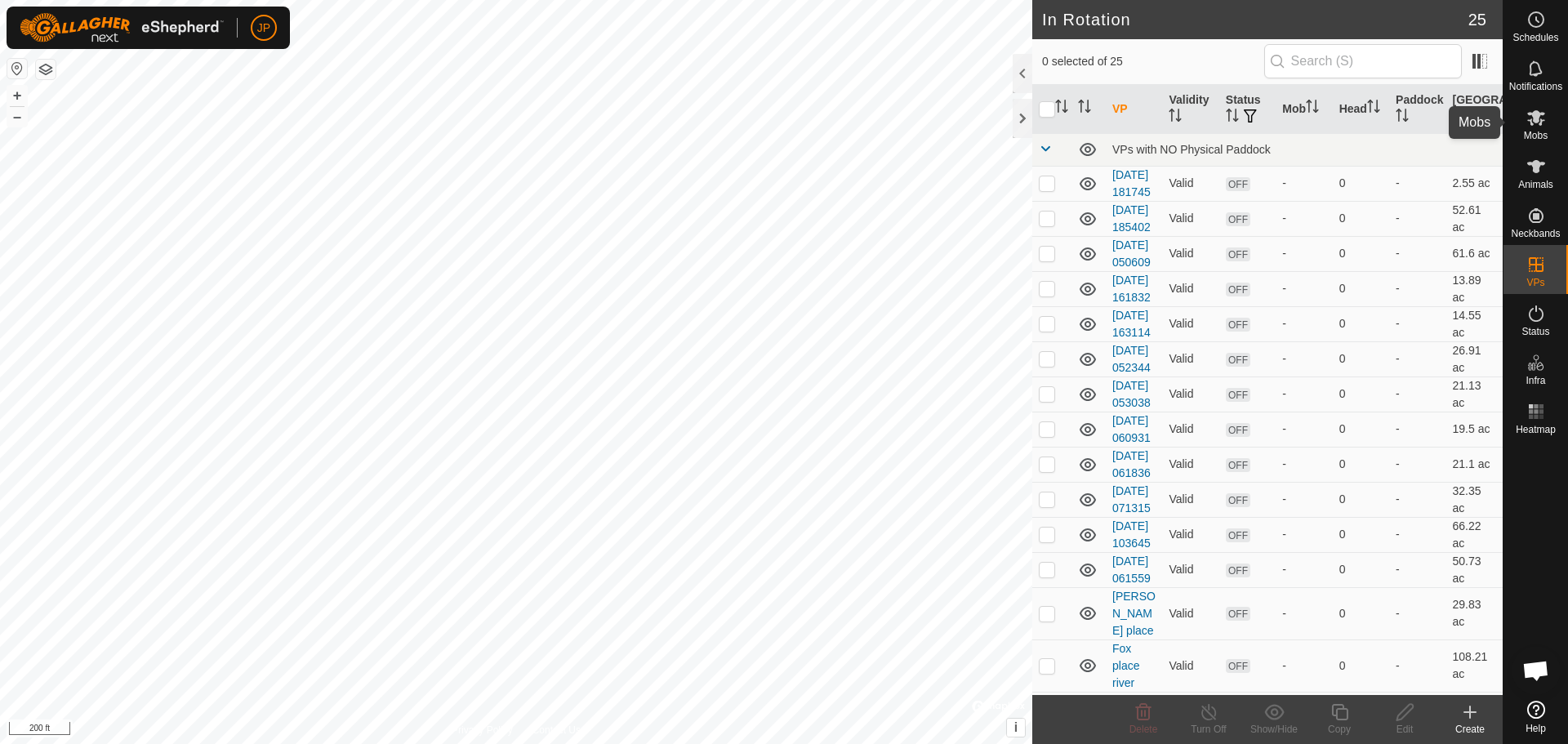
click at [1539, 131] on span "Mobs" at bounding box center [1536, 136] width 24 height 10
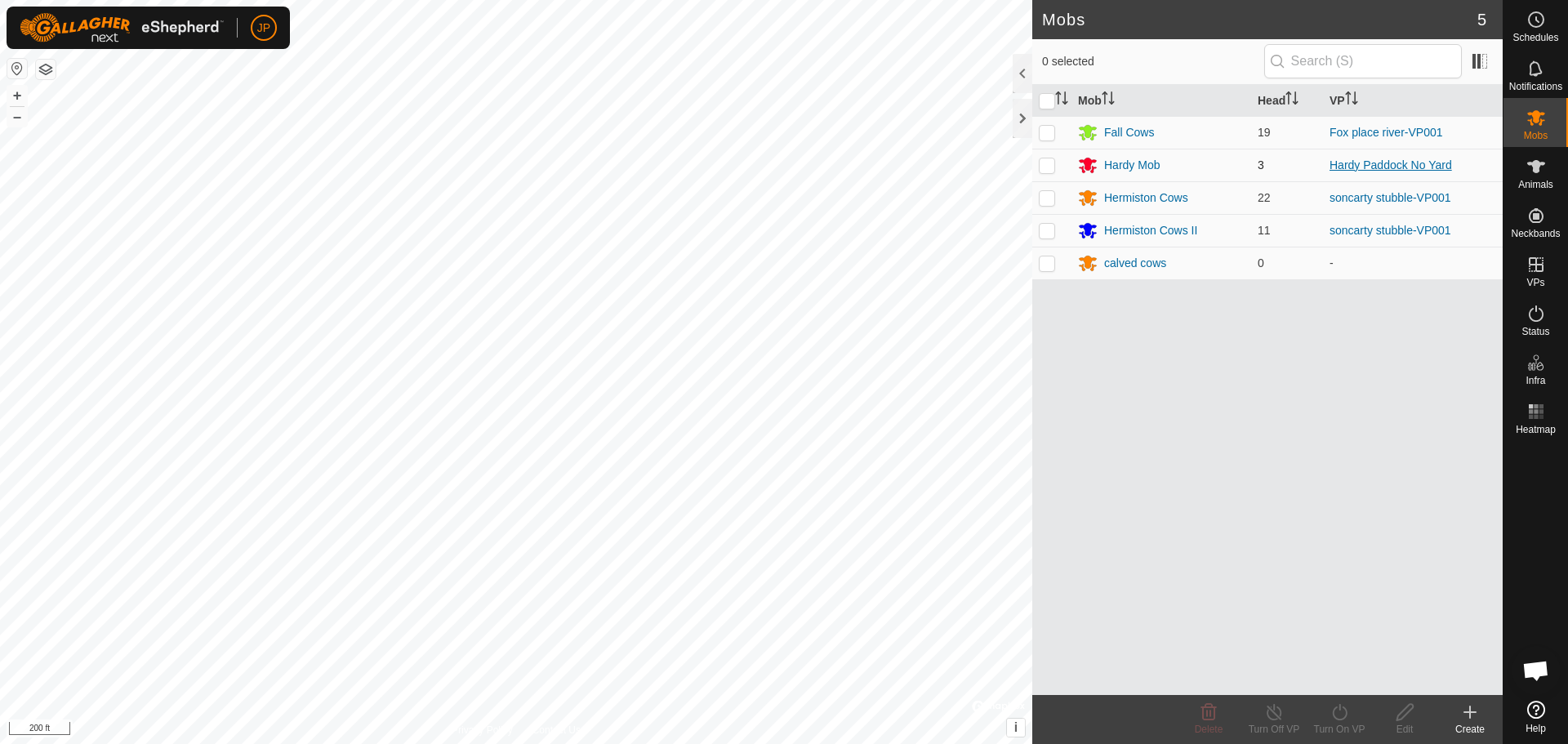
click at [1408, 170] on link "Hardy Paddock No Yard" at bounding box center [1391, 165] width 123 height 13
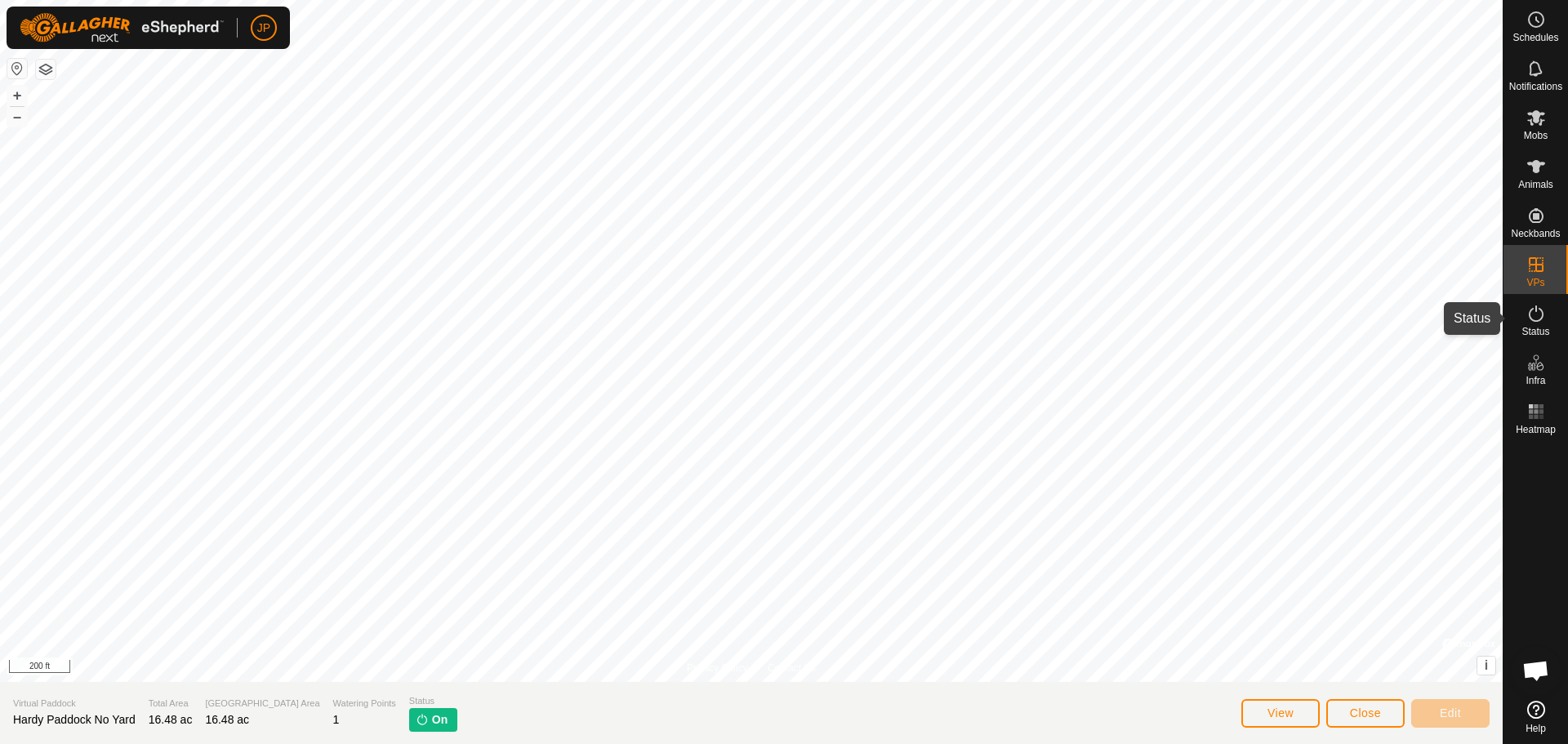
click at [1535, 328] on span "Status" at bounding box center [1535, 332] width 27 height 10
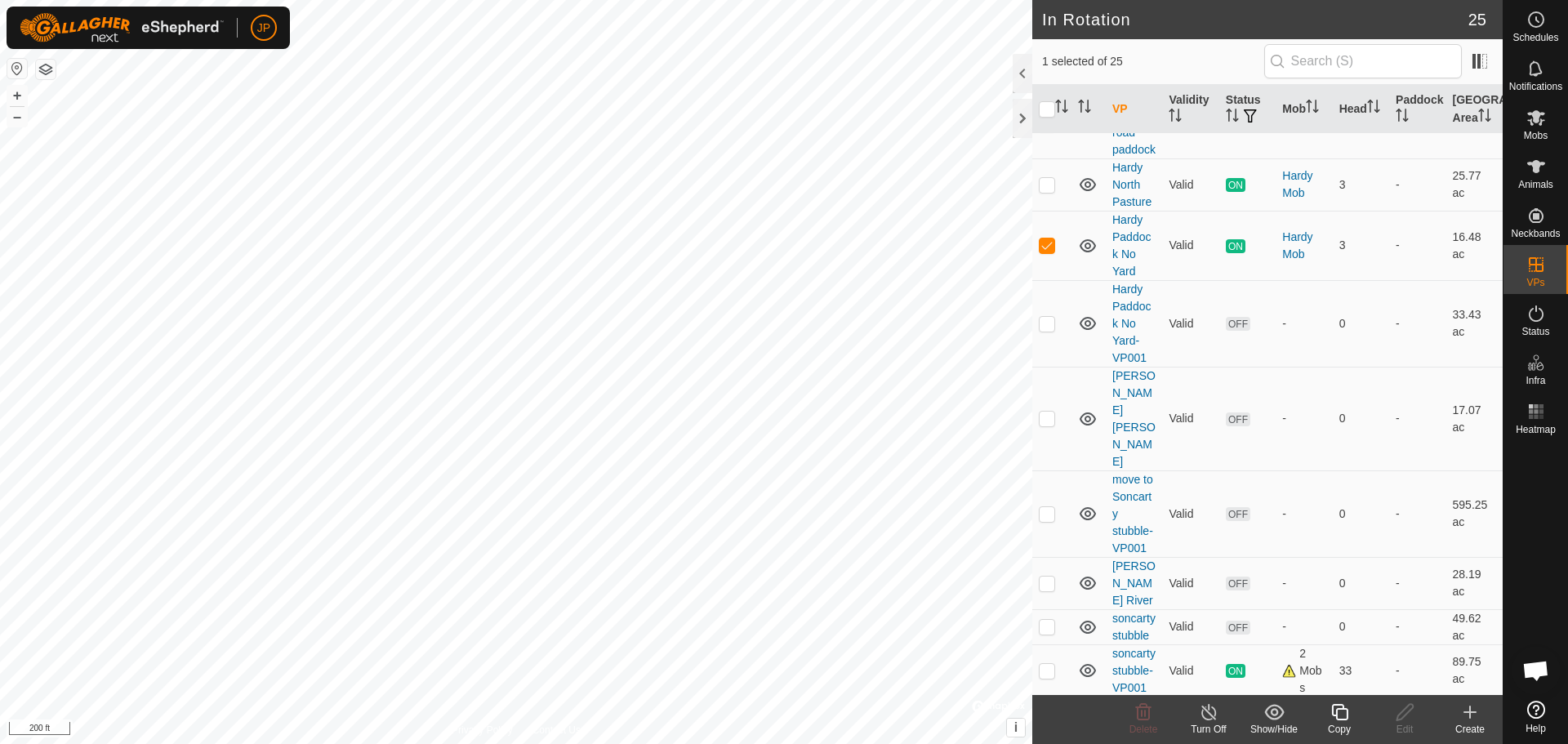
scroll to position [675, 0]
click at [1051, 249] on p-checkbox at bounding box center [1047, 243] width 16 height 13
checkbox input "false"
click at [1051, 189] on p-checkbox at bounding box center [1047, 182] width 16 height 13
checkbox input "true"
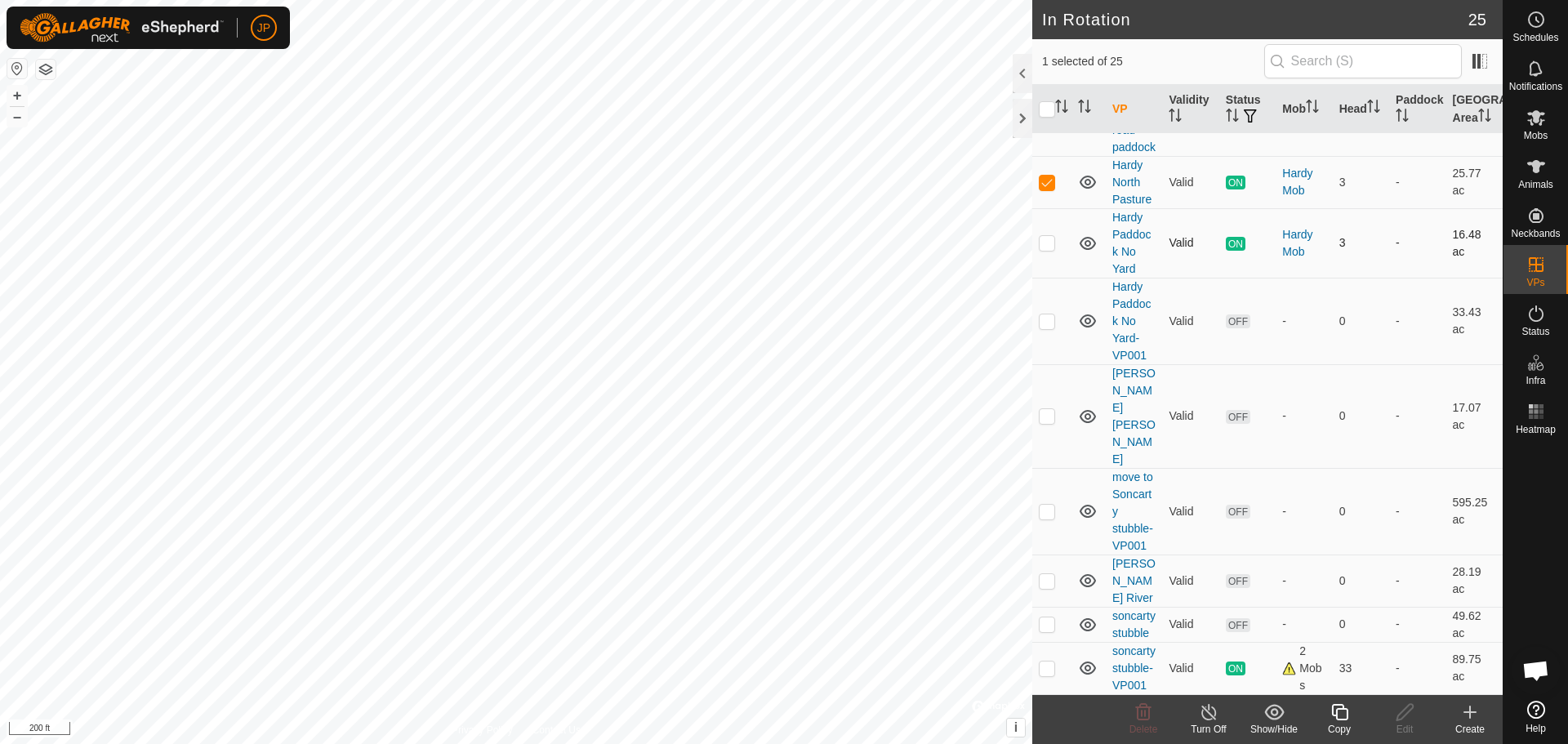
click at [1049, 249] on p-checkbox at bounding box center [1047, 243] width 16 height 13
checkbox input "true"
click at [1282, 278] on td "Hardy Mob" at bounding box center [1304, 243] width 57 height 70
click at [1534, 133] on span "Mobs" at bounding box center [1536, 136] width 24 height 10
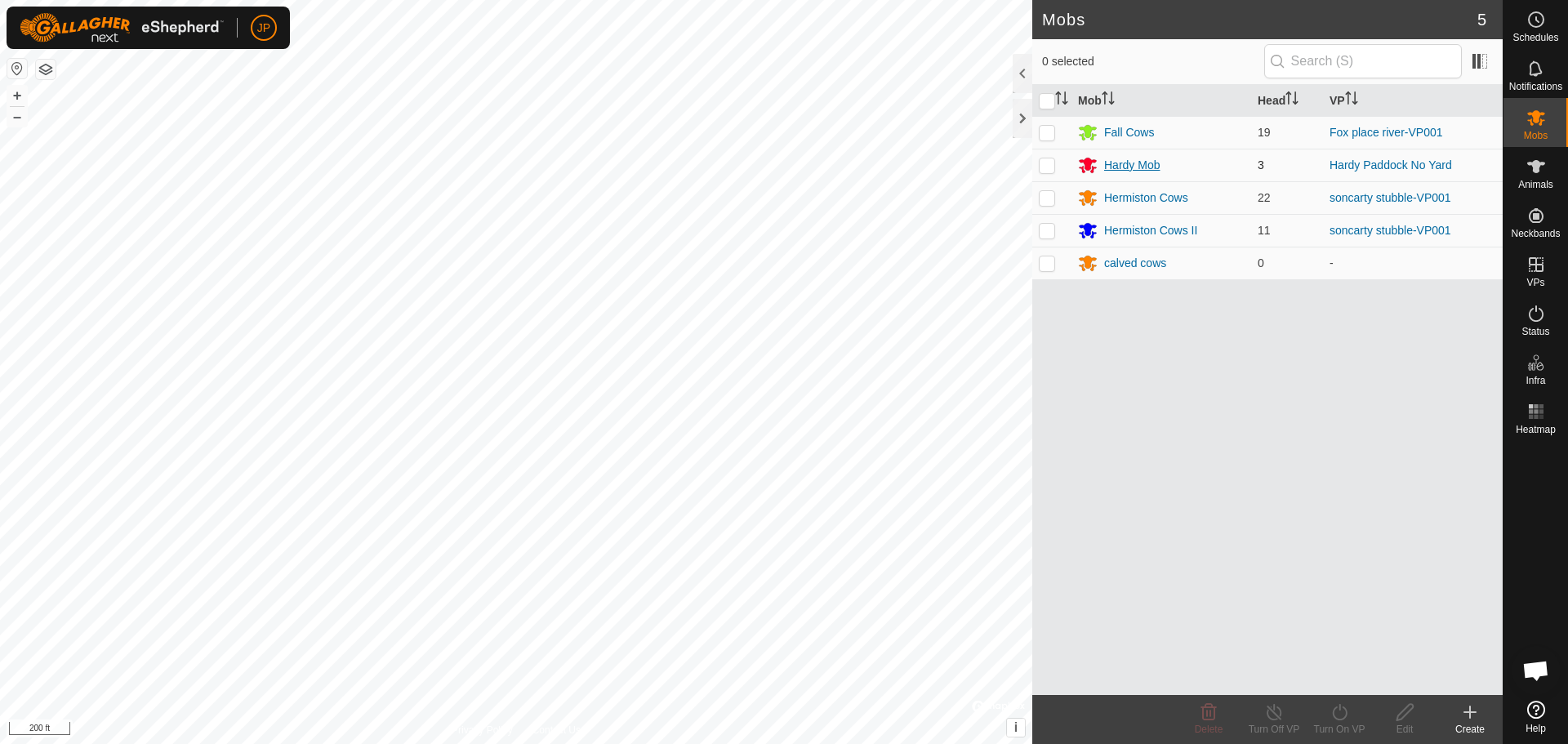
click at [1138, 167] on div "Hardy Mob" at bounding box center [1132, 165] width 56 height 17
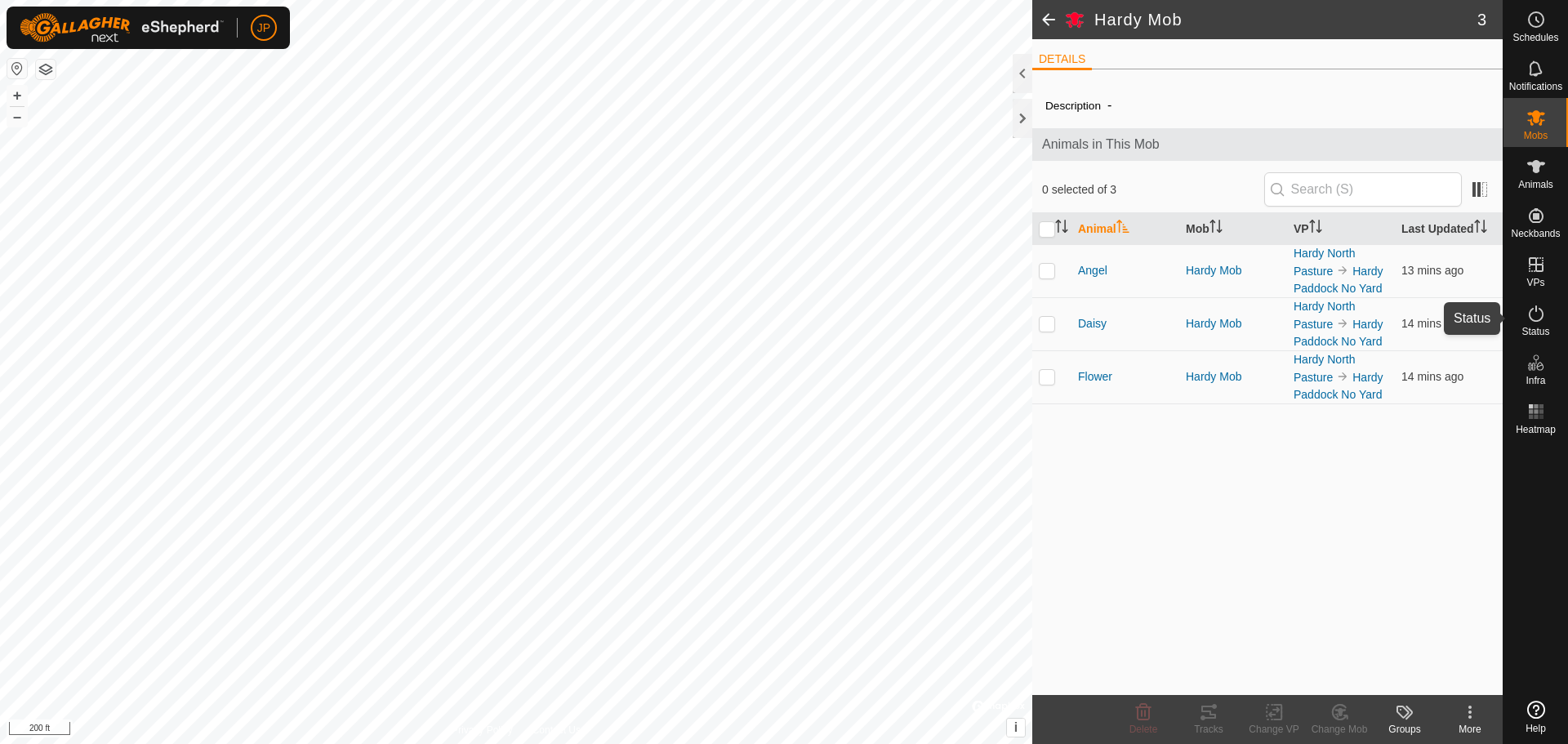
click at [1540, 323] on icon at bounding box center [1536, 313] width 19 height 19
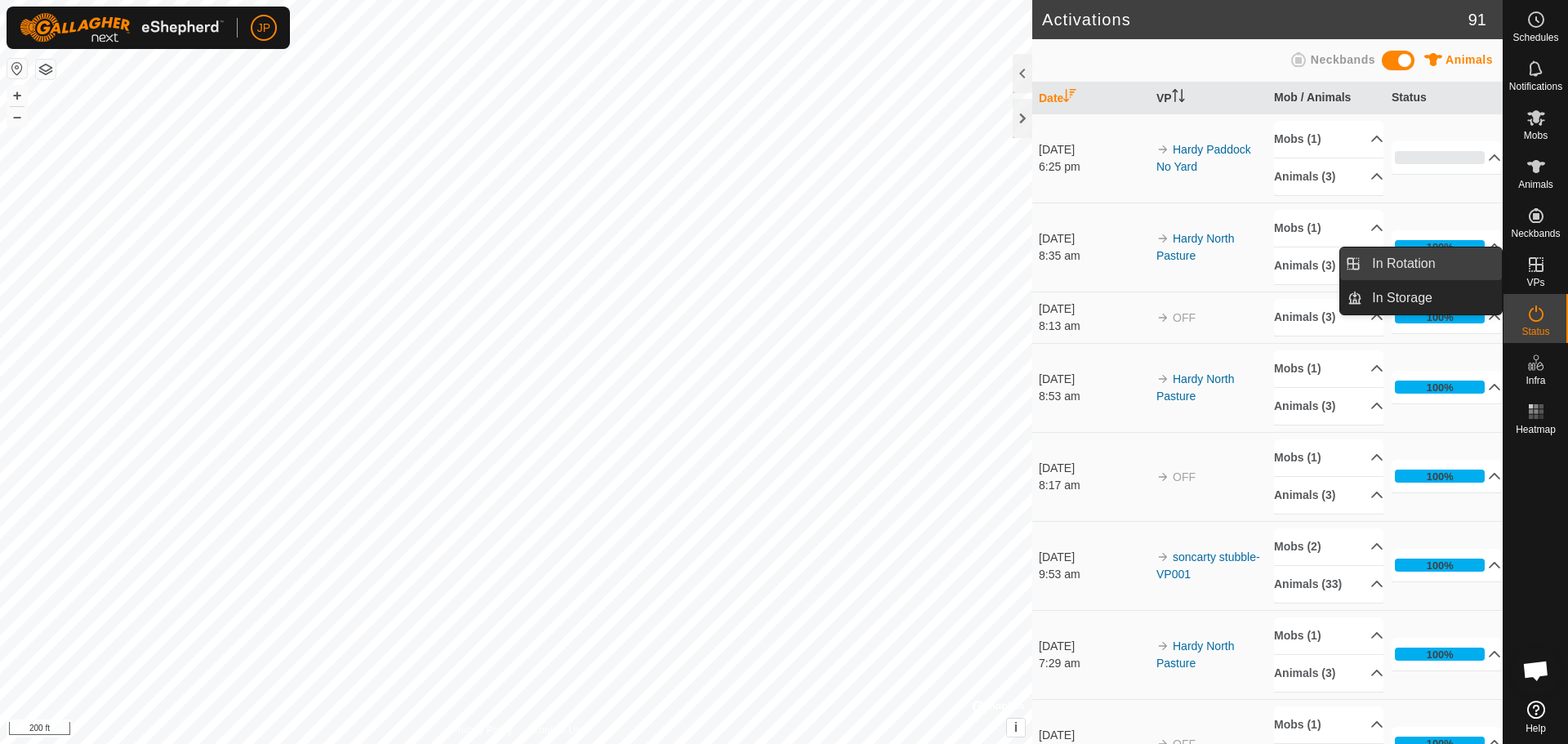
click at [1443, 268] on link "In Rotation" at bounding box center [1432, 264] width 139 height 33
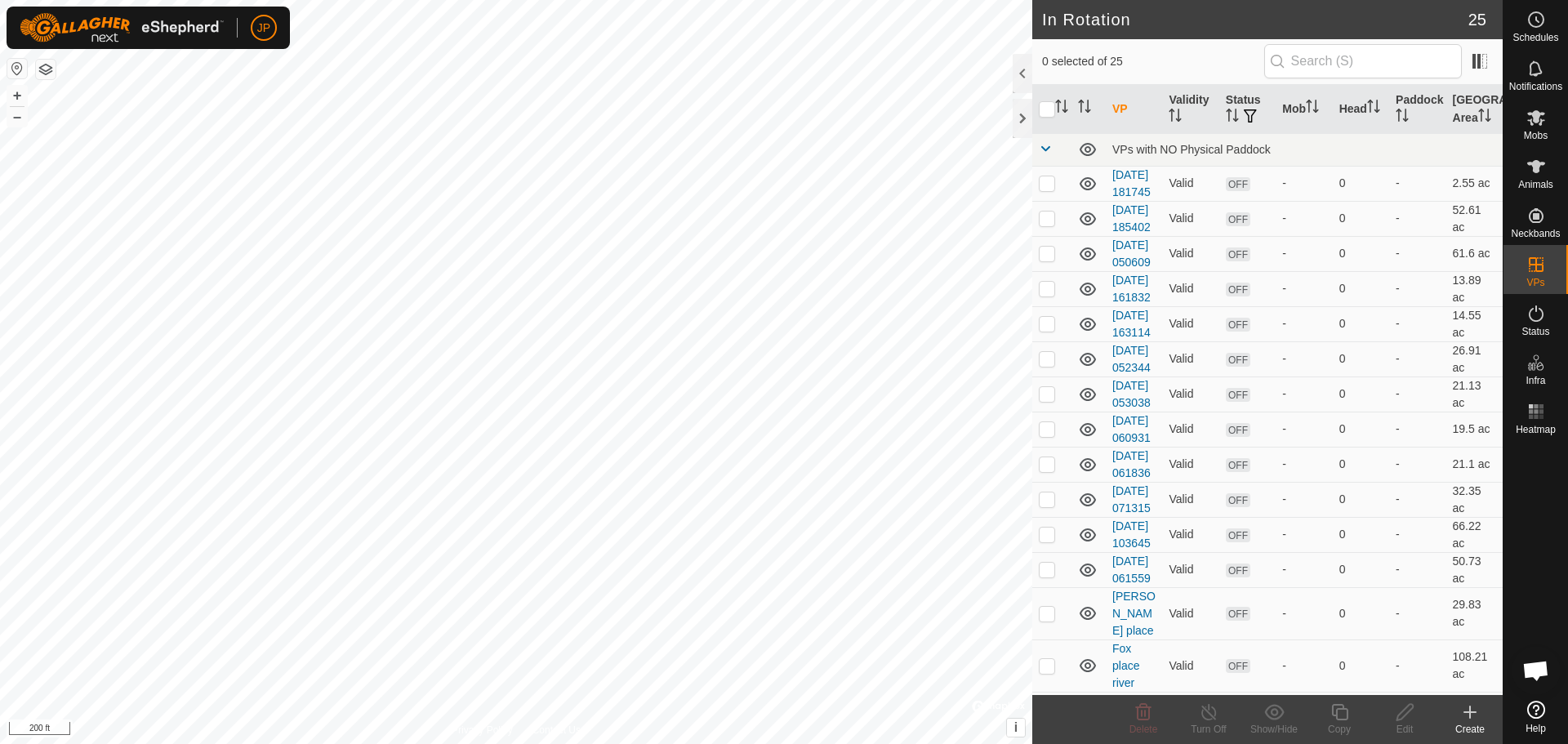
click at [1471, 720] on icon at bounding box center [1469, 712] width 19 height 19
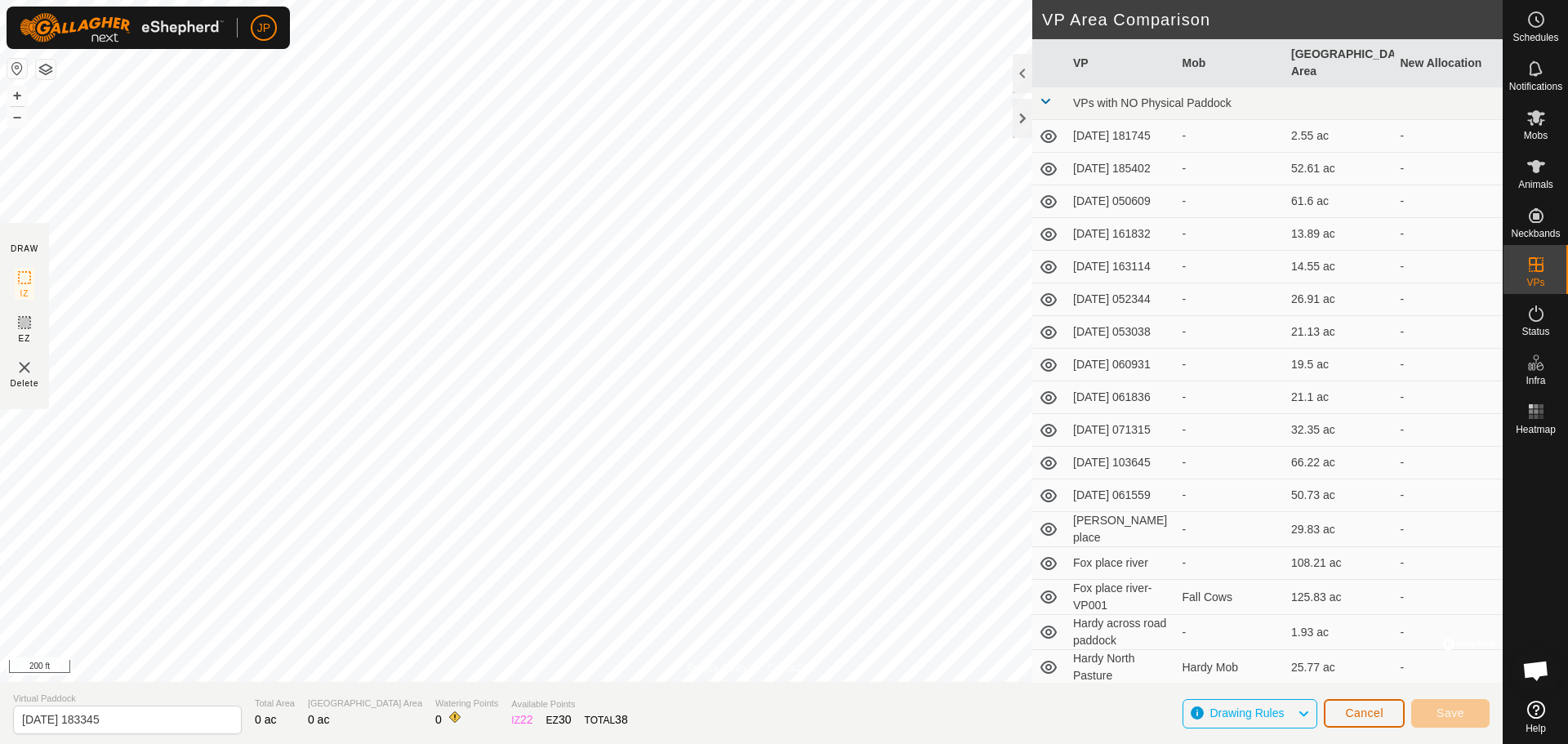
click at [1366, 707] on span "Cancel" at bounding box center [1365, 713] width 38 height 13
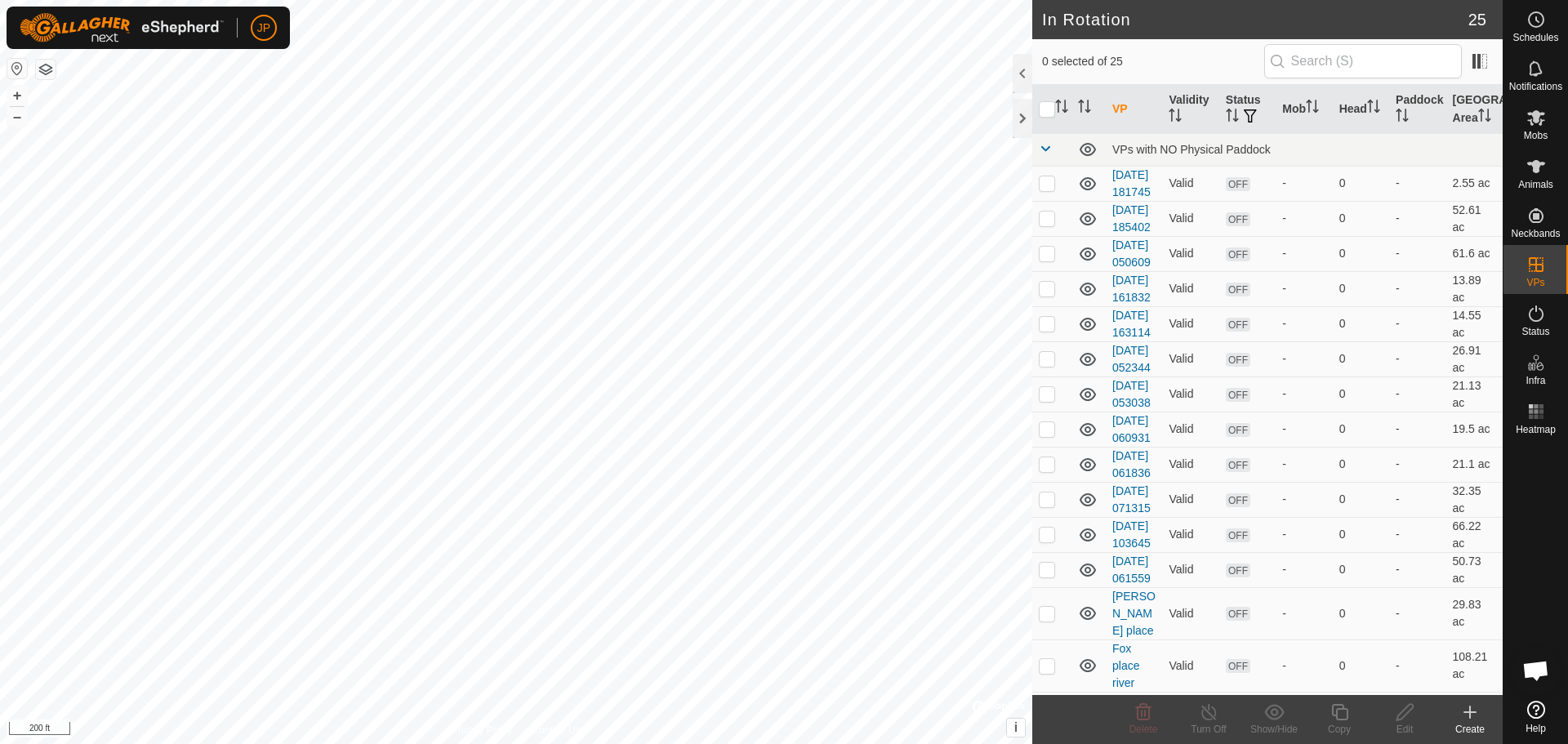
click at [1470, 717] on icon at bounding box center [1470, 712] width 0 height 11
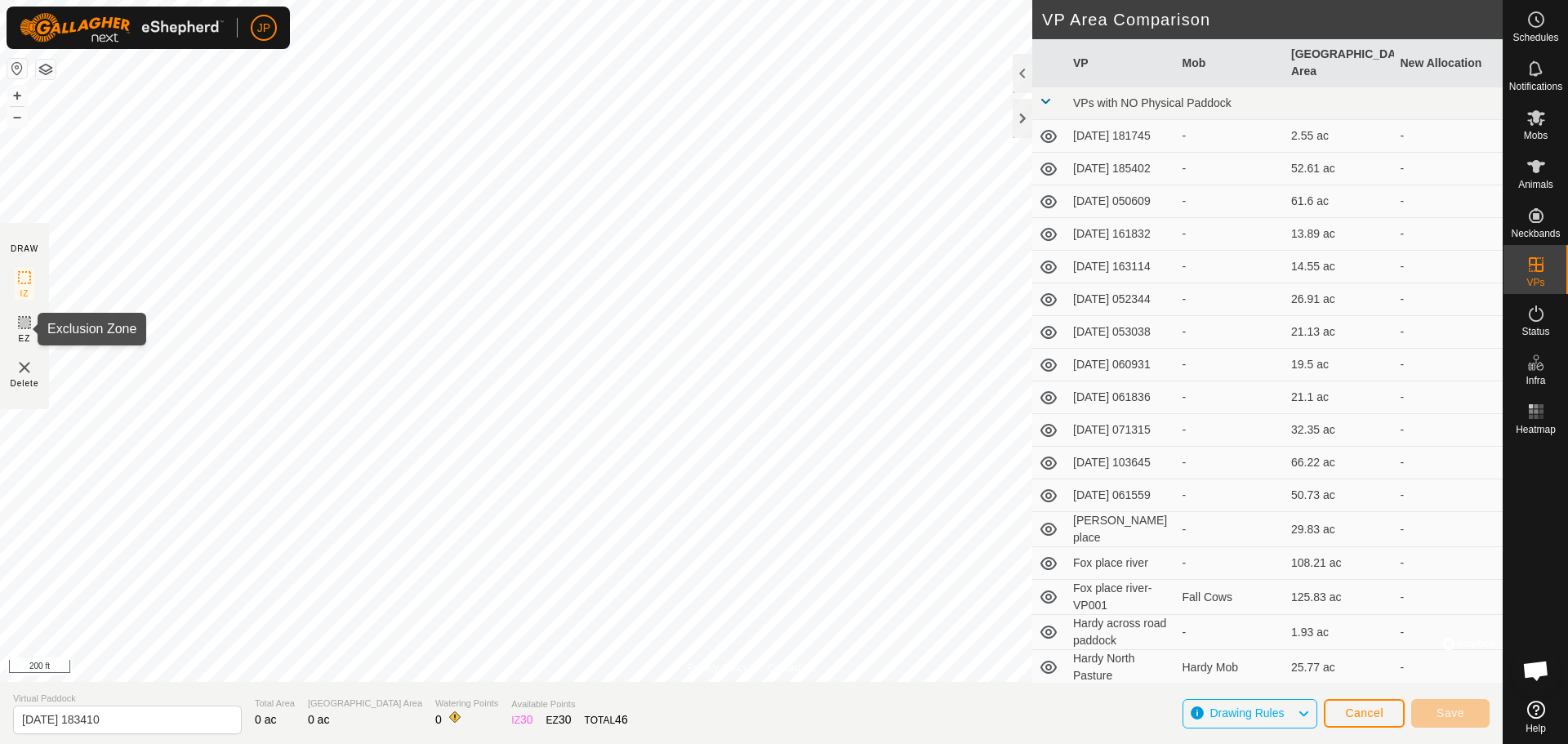
click at [21, 319] on icon at bounding box center [24, 323] width 19 height 19
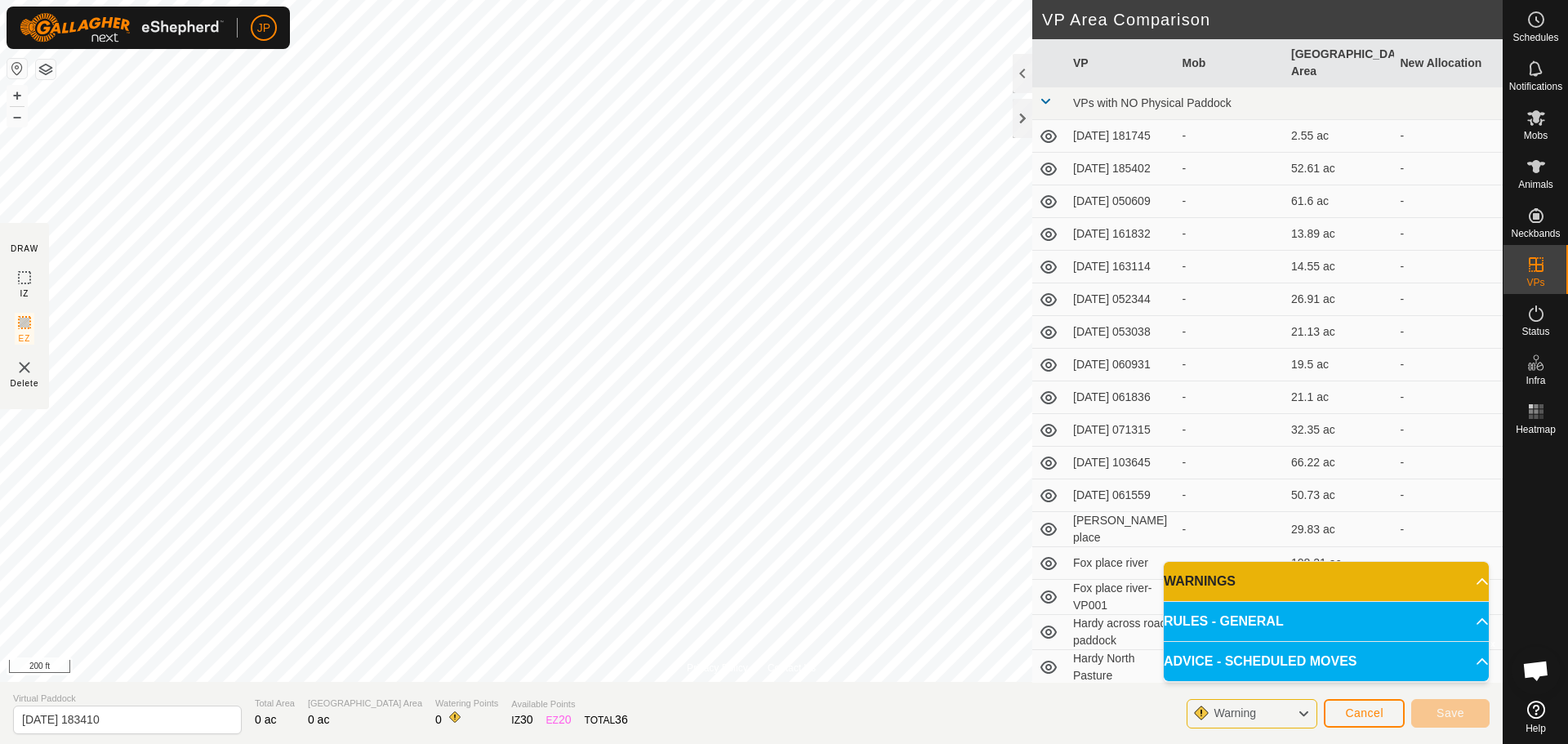
click at [1411, 579] on p-accordion-header "WARNINGS" at bounding box center [1326, 582] width 325 height 39
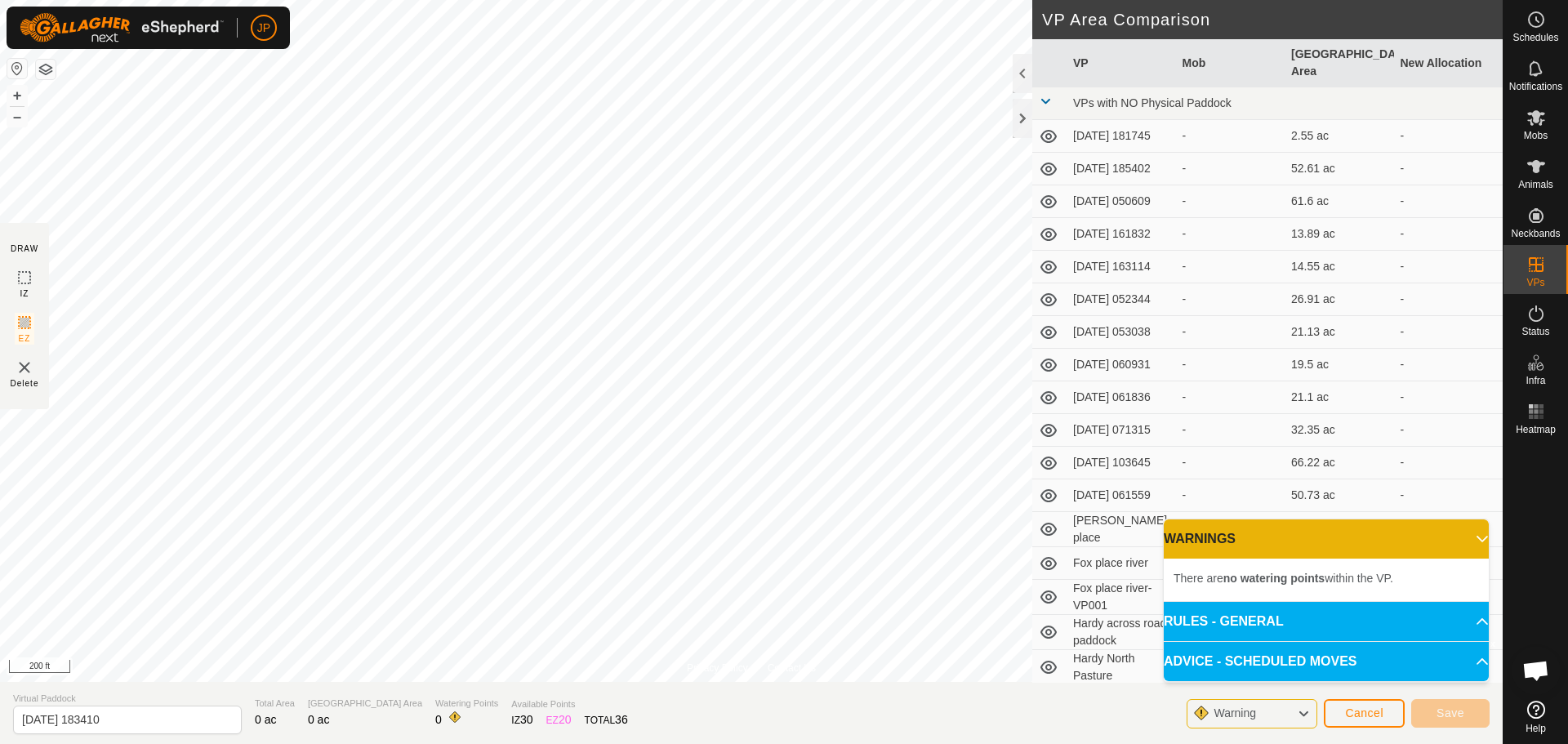
click at [1369, 616] on p-accordion-header "RULES - GENERAL" at bounding box center [1326, 621] width 325 height 39
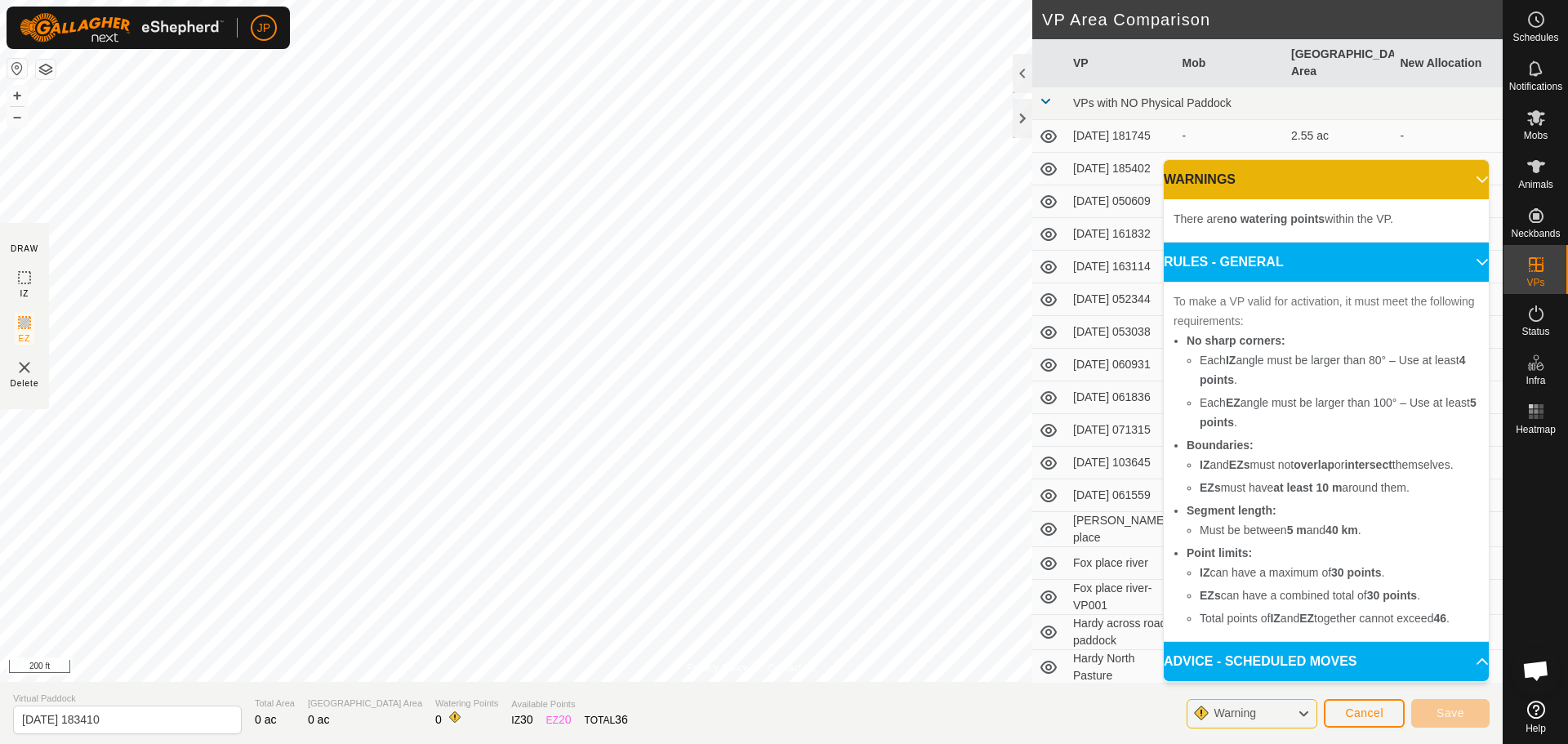
click at [1475, 265] on p-accordion-header "RULES - GENERAL" at bounding box center [1326, 262] width 325 height 39
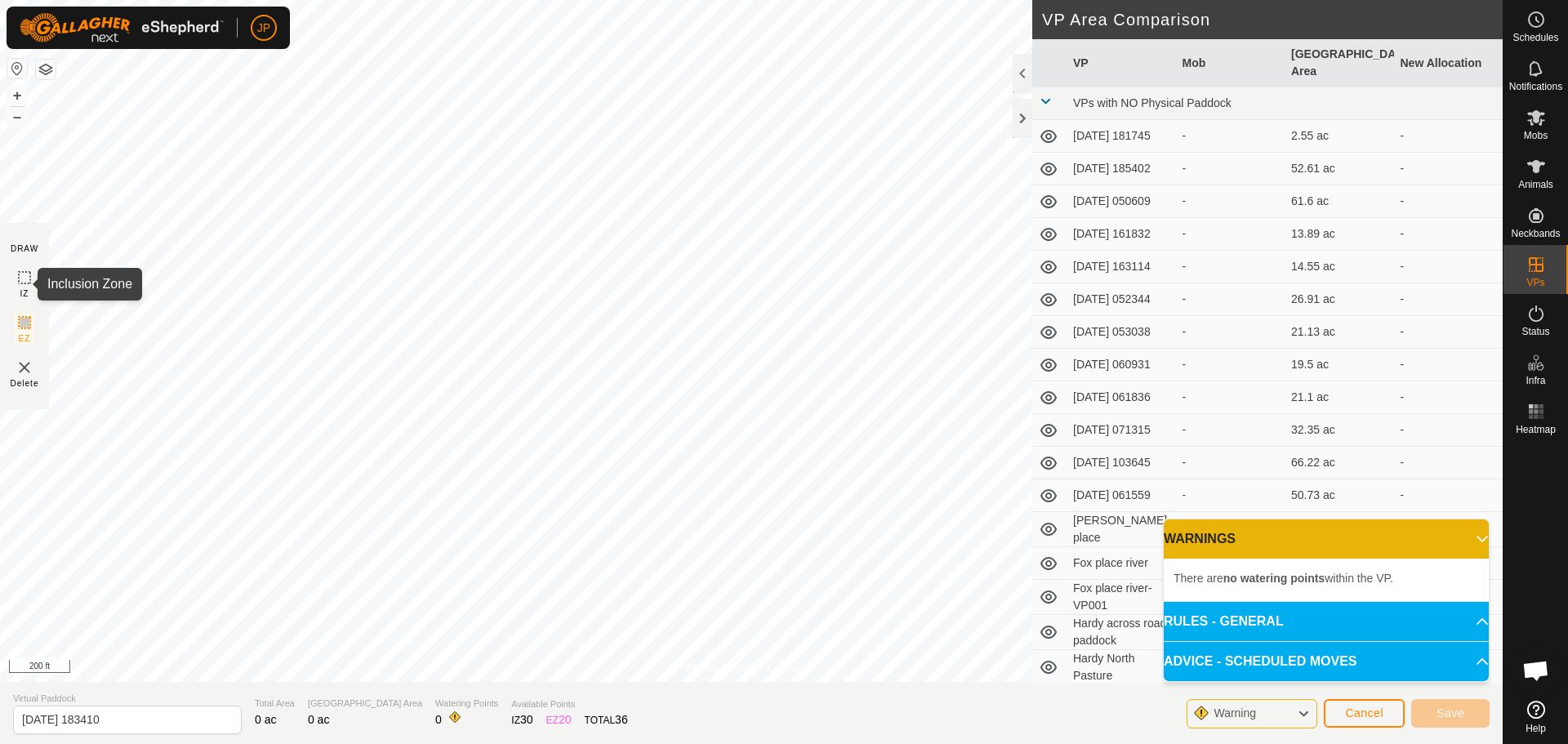
click at [24, 276] on icon at bounding box center [24, 277] width 19 height 19
click at [24, 326] on icon at bounding box center [24, 323] width 19 height 19
click at [27, 276] on icon at bounding box center [24, 277] width 19 height 19
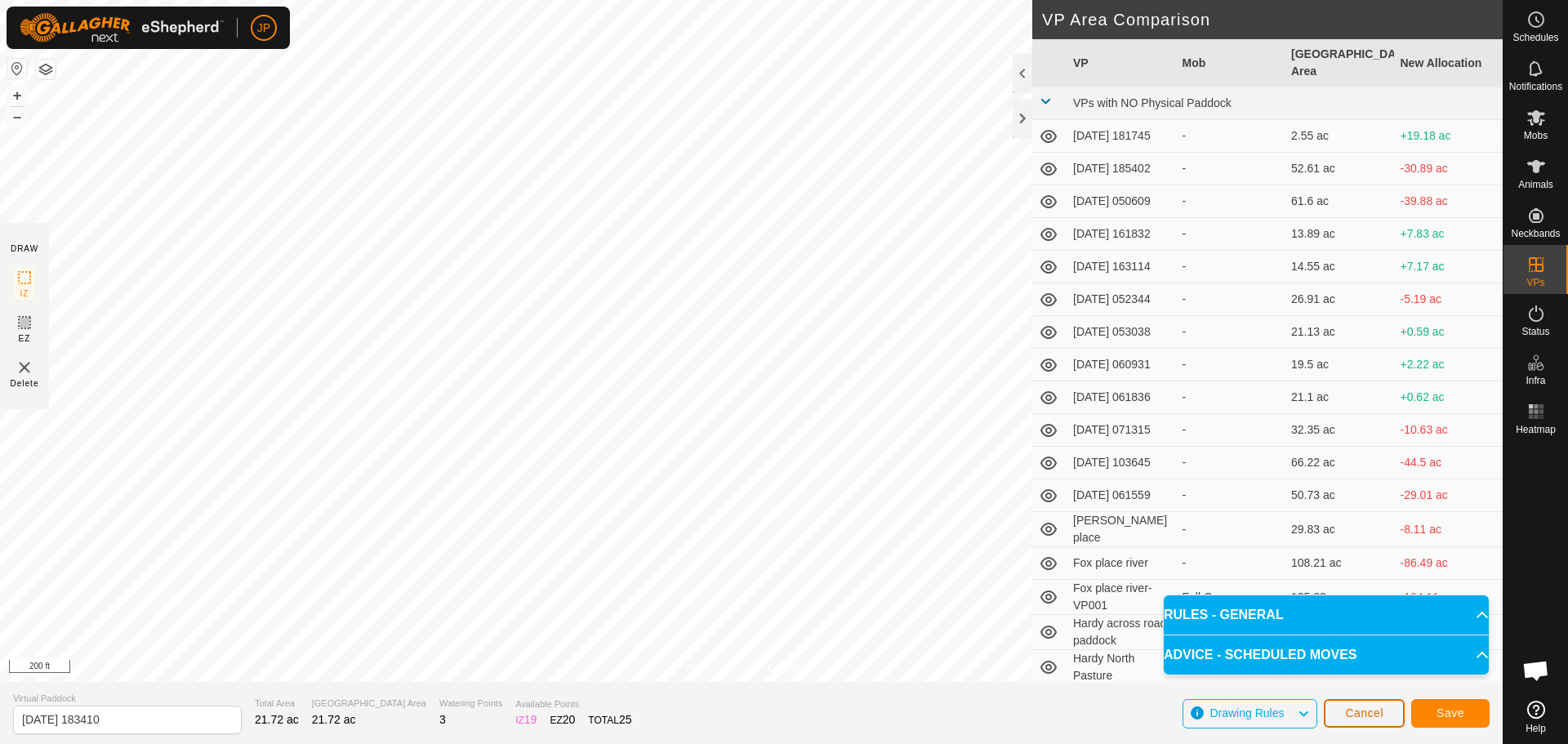
click at [1368, 722] on button "Cancel" at bounding box center [1365, 713] width 81 height 28
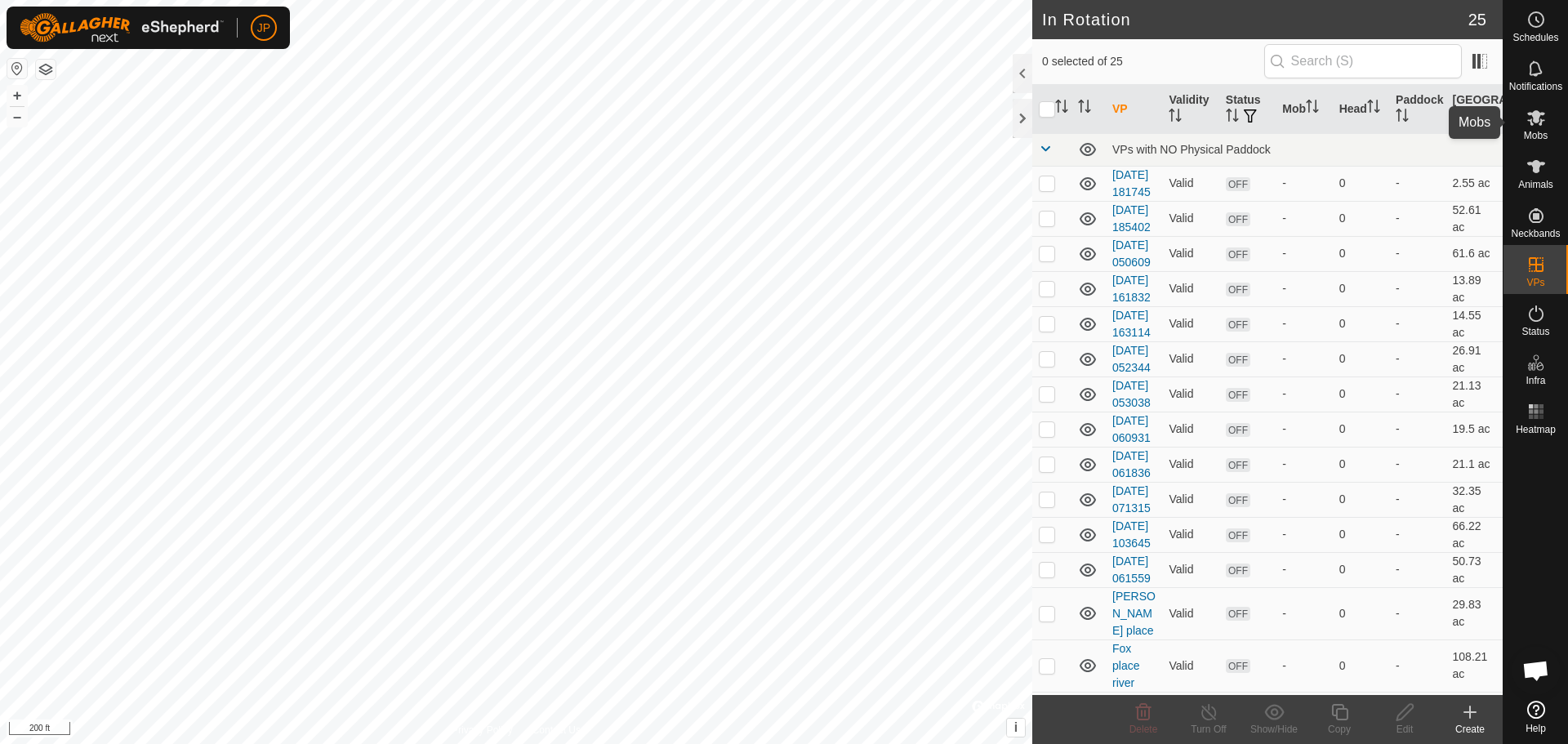
click at [1541, 132] on span "Mobs" at bounding box center [1536, 136] width 24 height 10
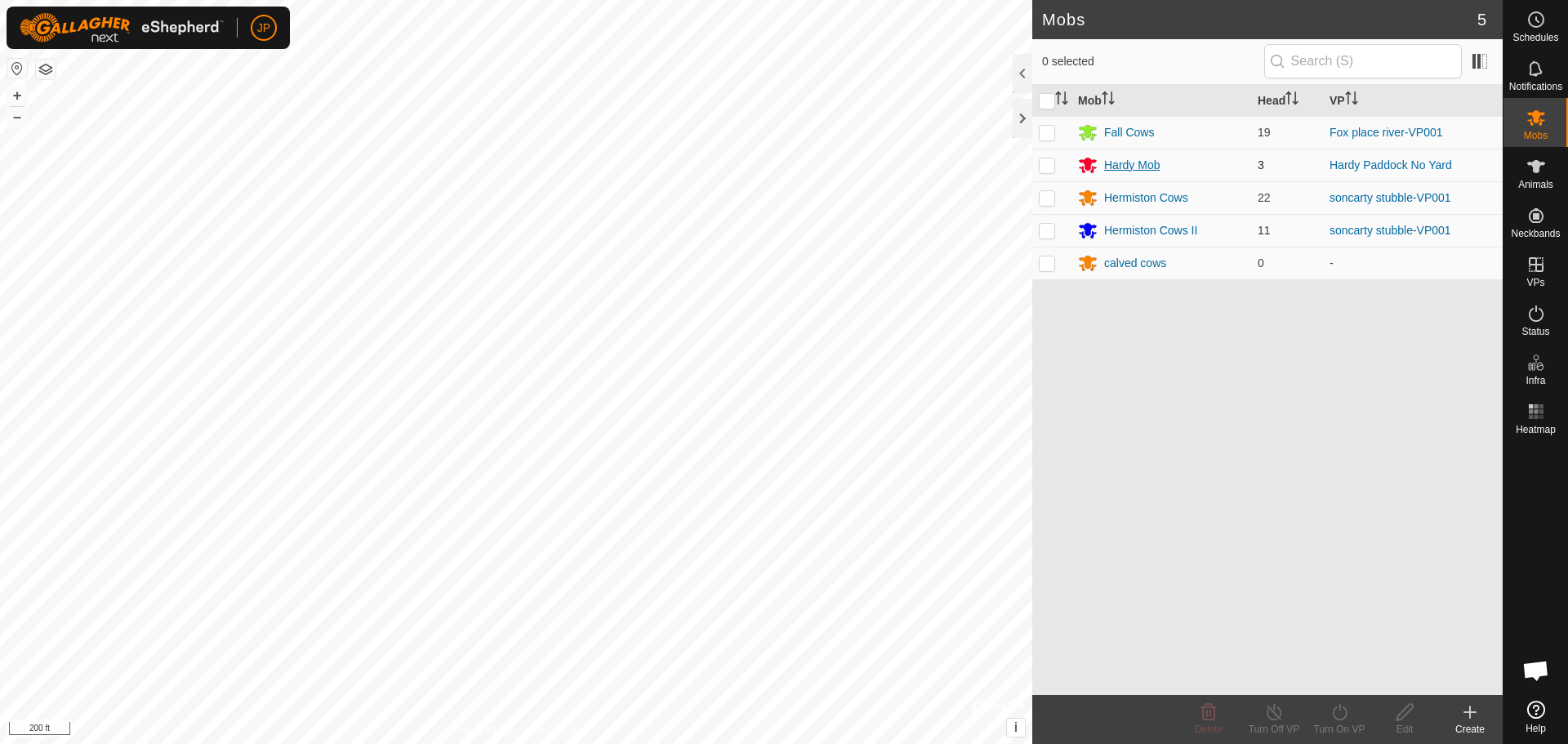
click at [1136, 162] on div "Hardy Mob" at bounding box center [1132, 165] width 56 height 17
